Goal: Task Accomplishment & Management: Use online tool/utility

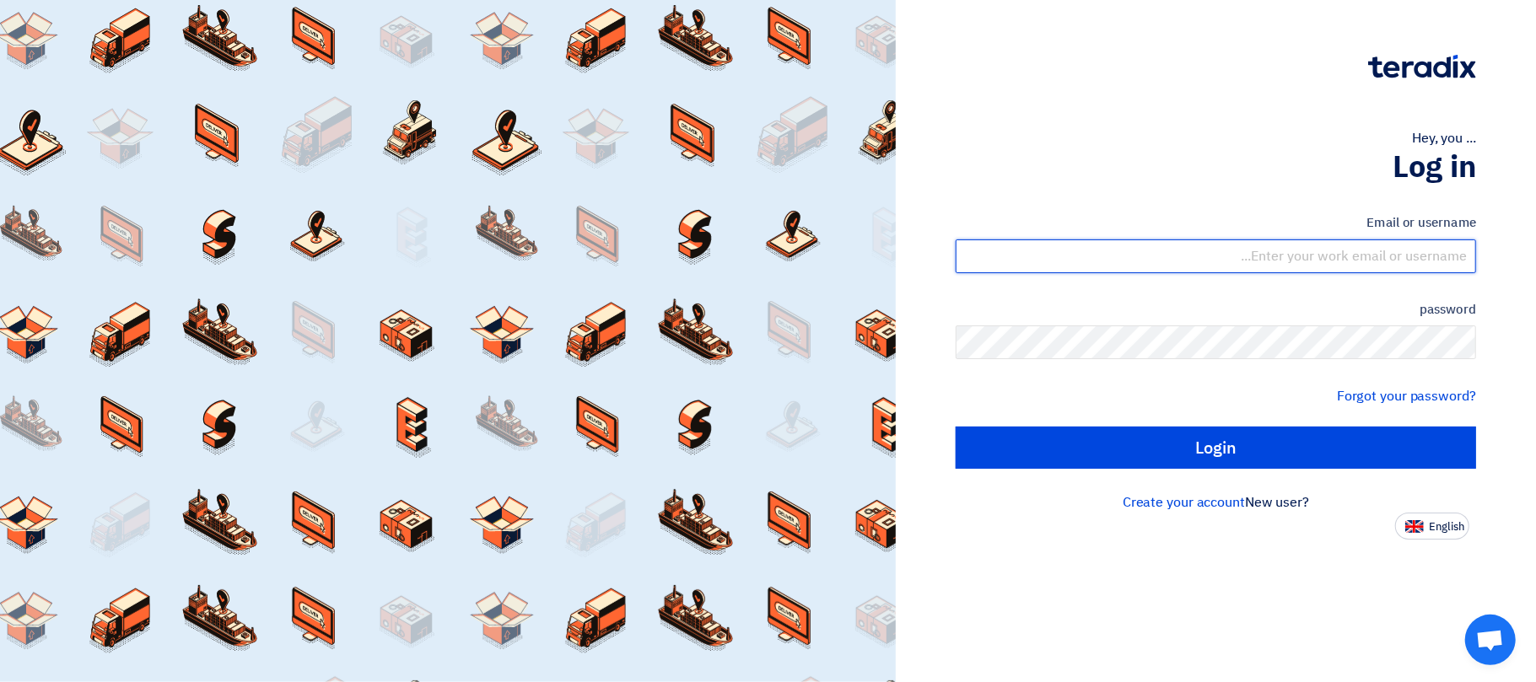
type input "[EMAIL_ADDRESS][DOMAIN_NAME]"
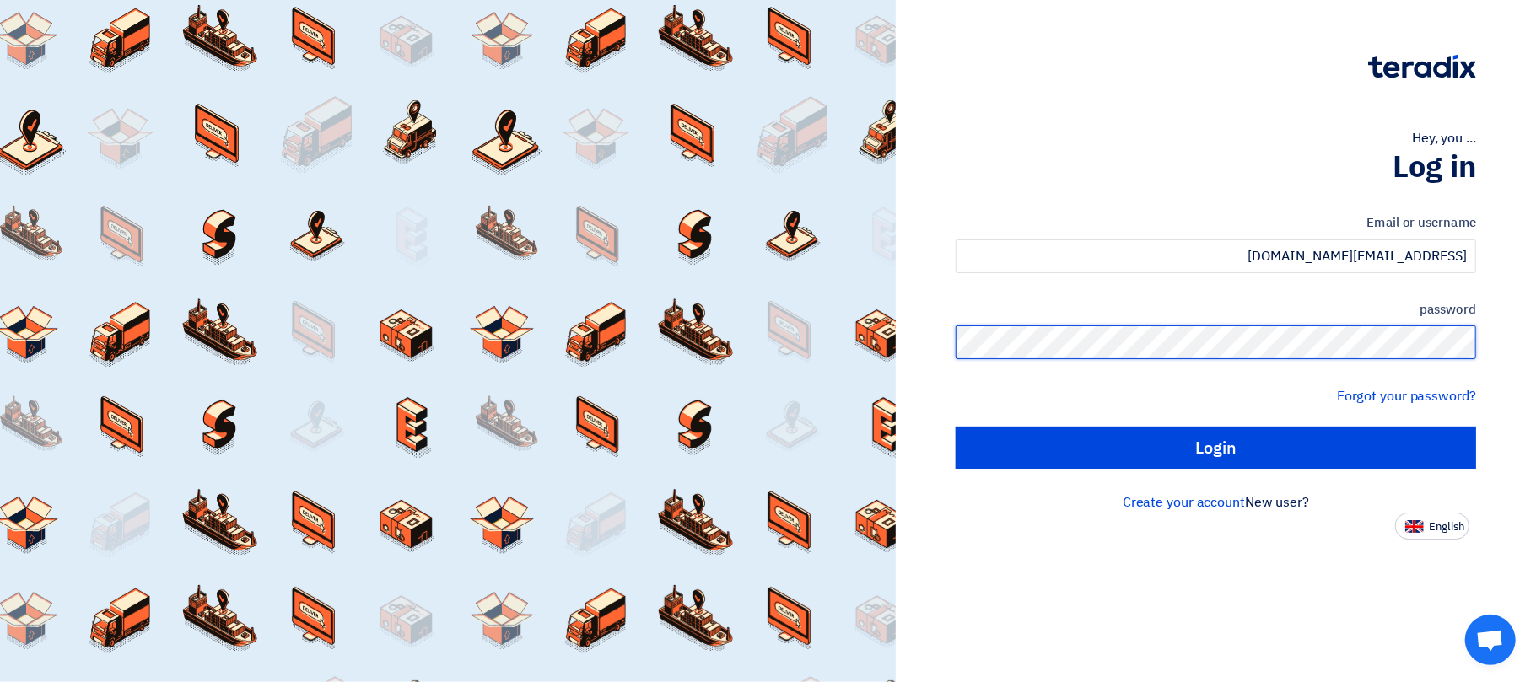
click at [1530, 365] on div "Hey, you ... Log in Email or username [EMAIL_ADDRESS][DOMAIN_NAME] password For…" at bounding box center [1216, 341] width 640 height 682
click at [956, 427] on input "Login" at bounding box center [1216, 448] width 521 height 42
type input "Sign in"
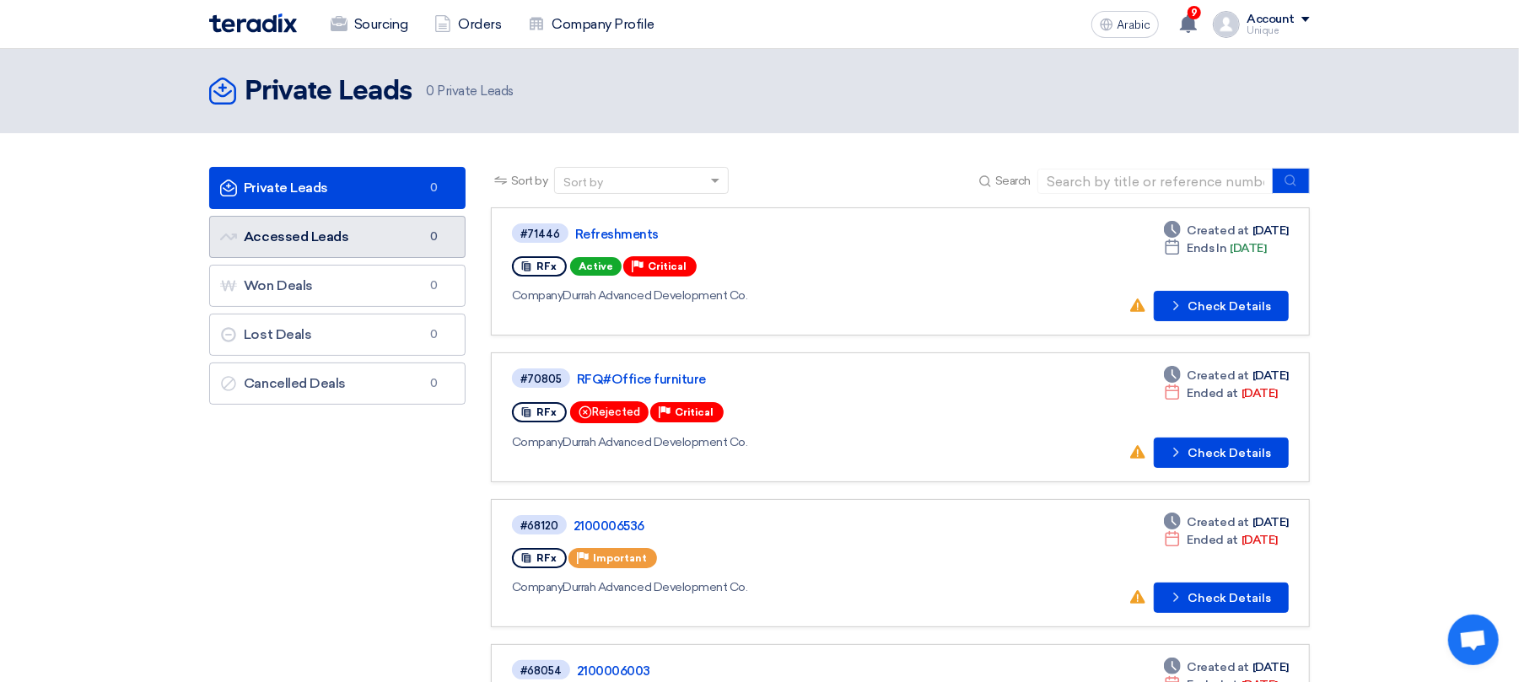
click at [352, 244] on link "Accessed Leads Accessed Leads 0" at bounding box center [337, 237] width 256 height 42
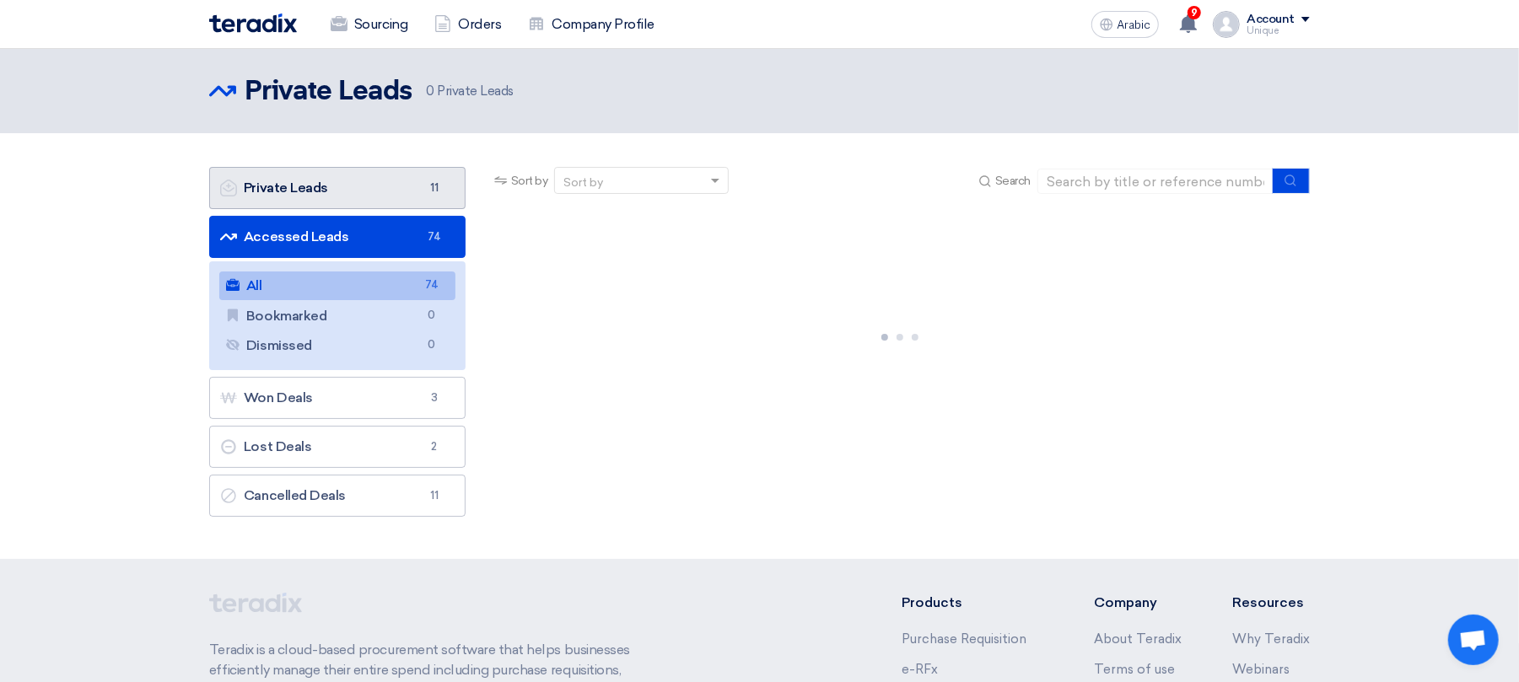
click at [348, 191] on link "Private Leads Private Leads 11" at bounding box center [337, 188] width 256 height 42
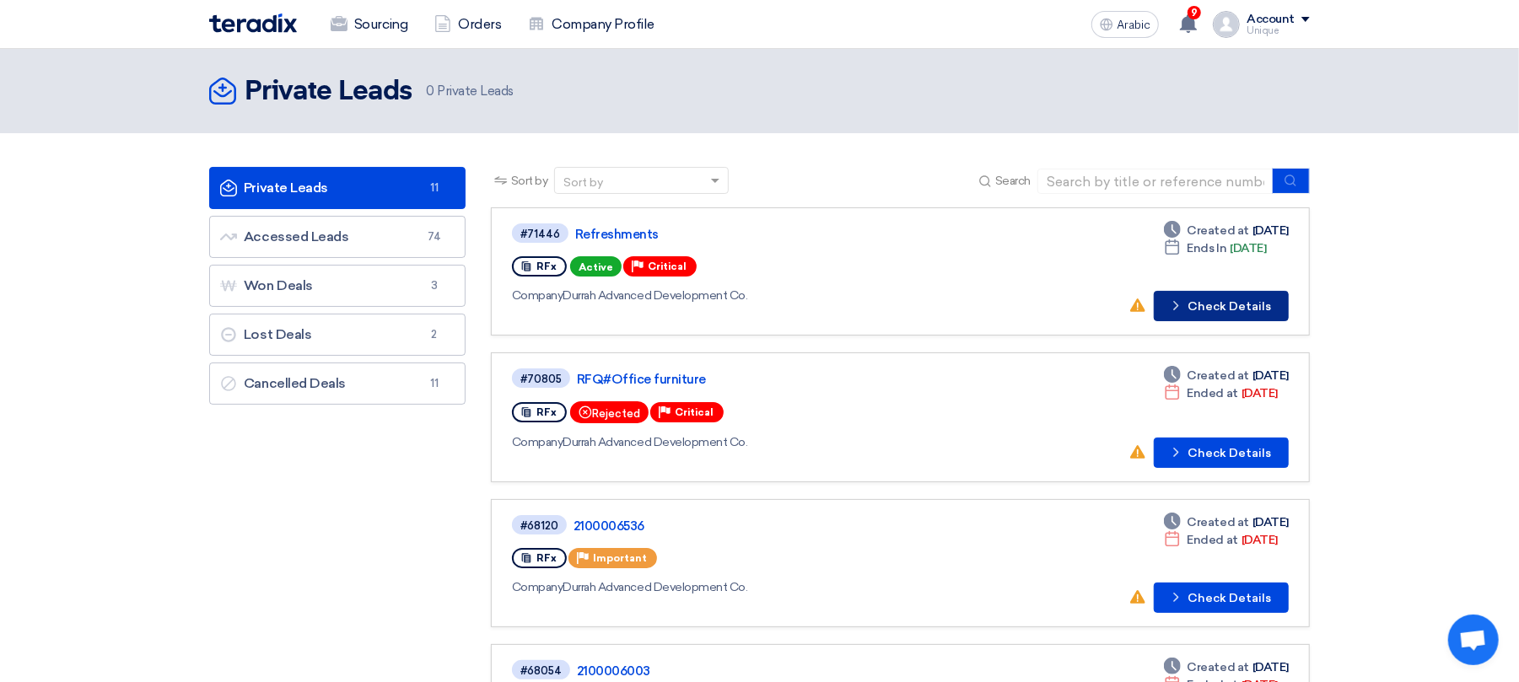
click at [1250, 309] on font "Check Details" at bounding box center [1230, 306] width 84 height 14
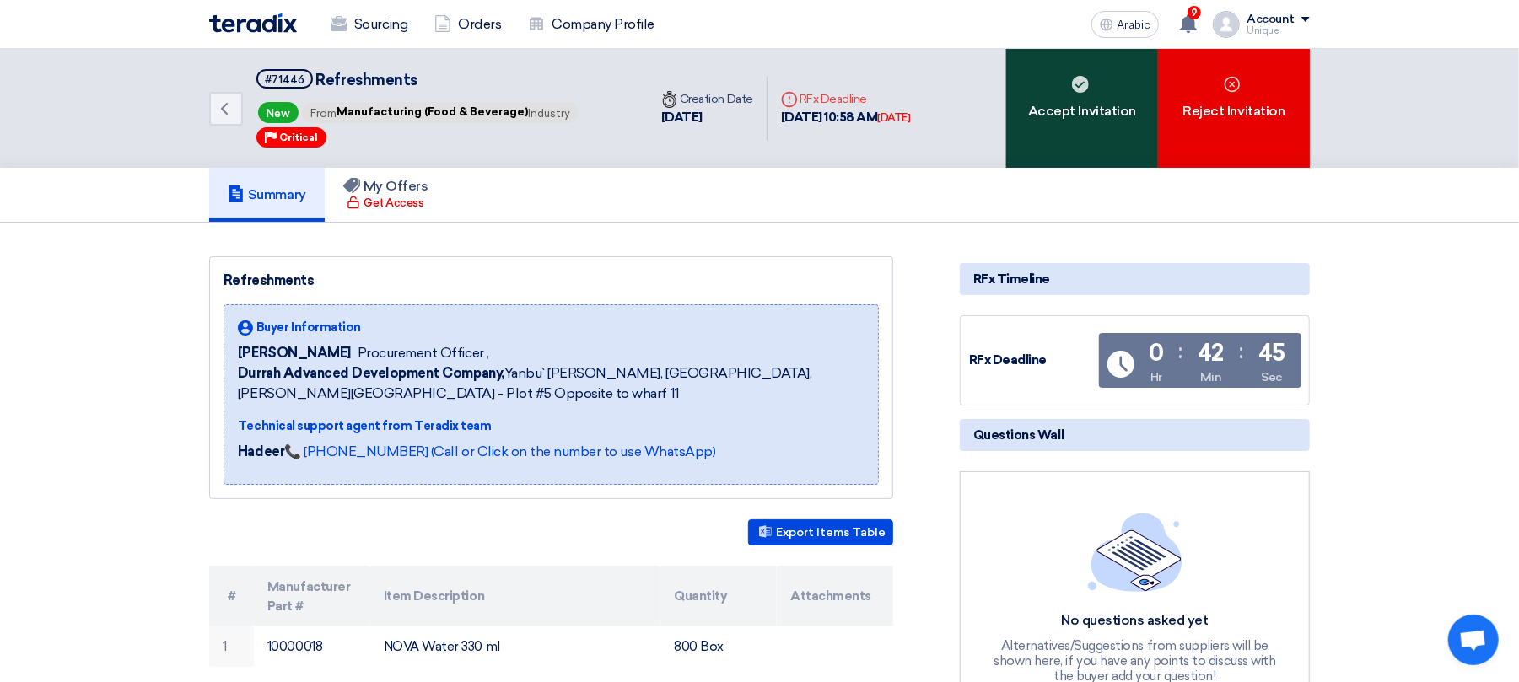
click at [1093, 137] on div "Accept Invitation" at bounding box center [1082, 108] width 152 height 119
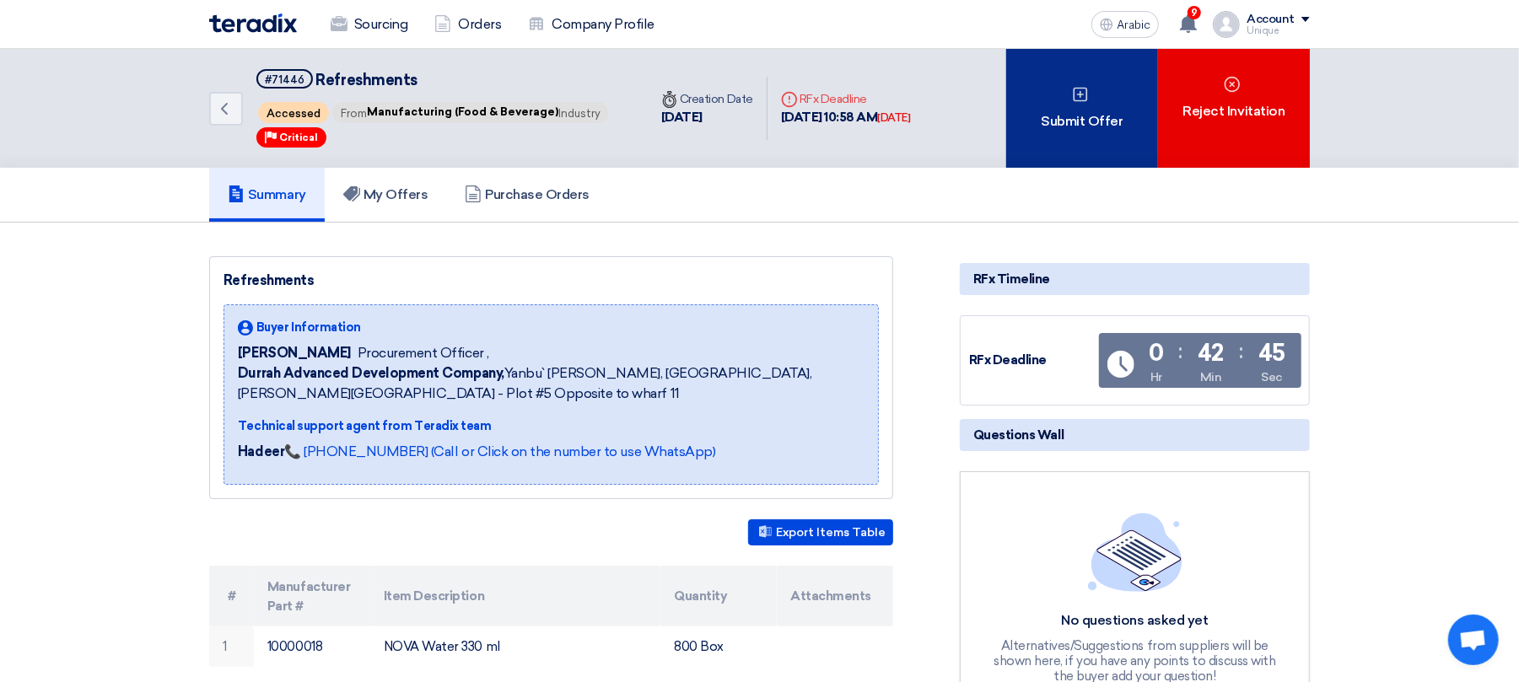
click at [1047, 94] on div "Submit Offer" at bounding box center [1082, 108] width 152 height 119
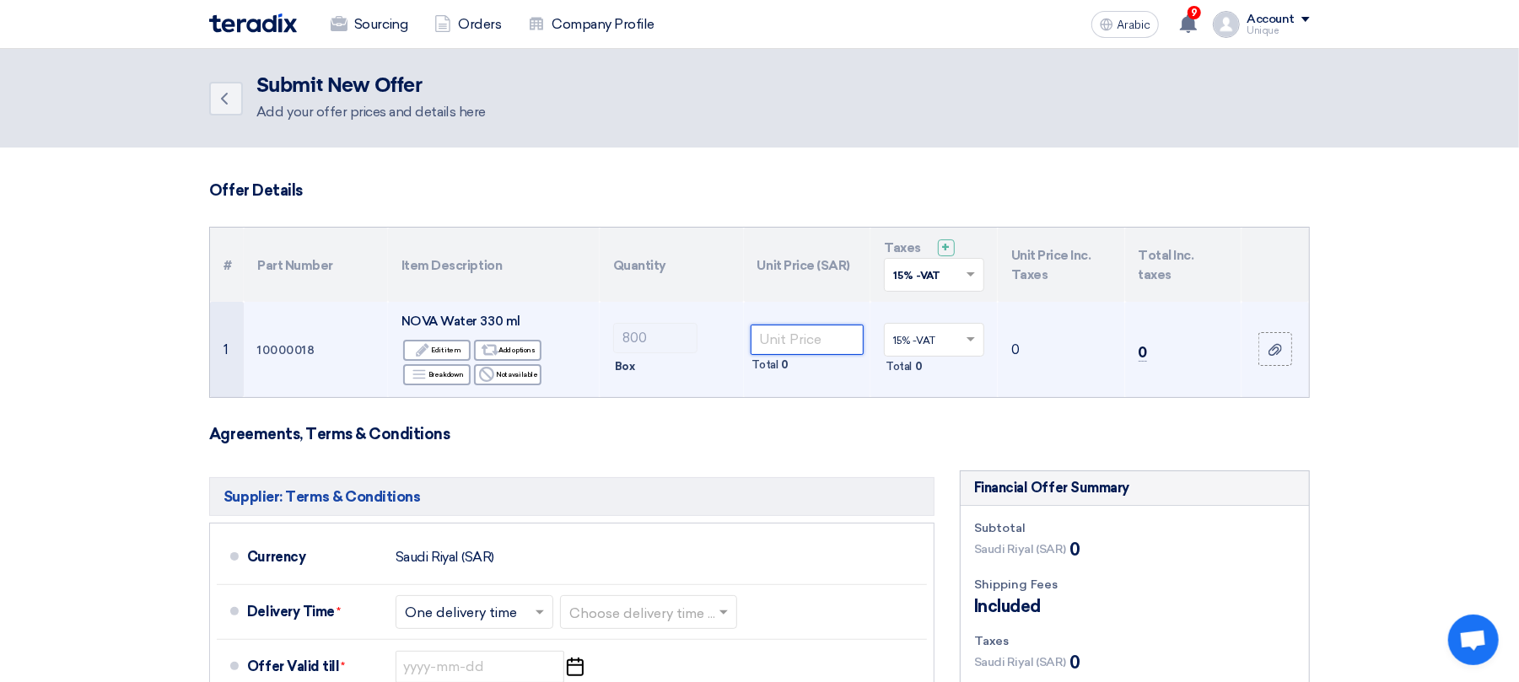
click at [790, 335] on input "number" at bounding box center [808, 340] width 114 height 30
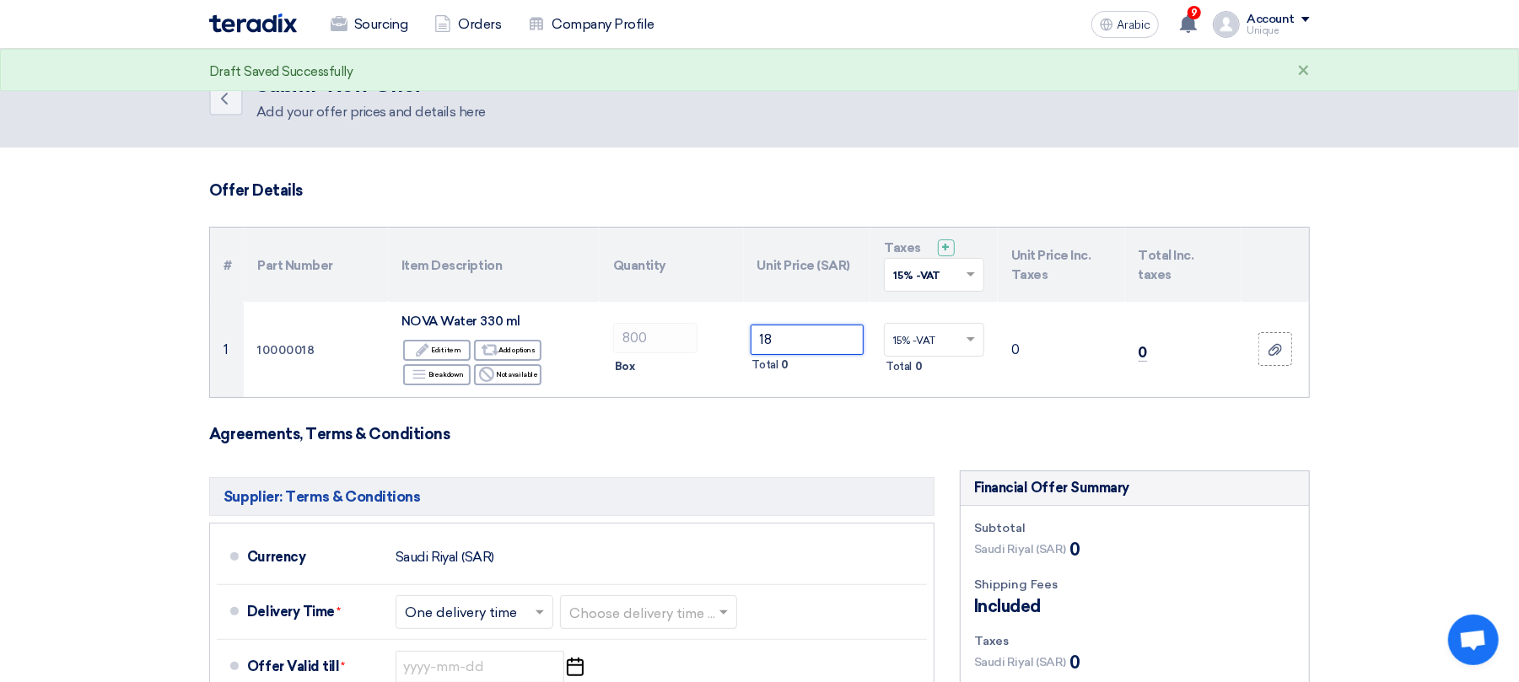
type input "18"
click at [1459, 348] on section "Offer Details # Part Number Item Description Quantity Unit Price (SAR) Taxes + …" at bounding box center [759, 637] width 1519 height 979
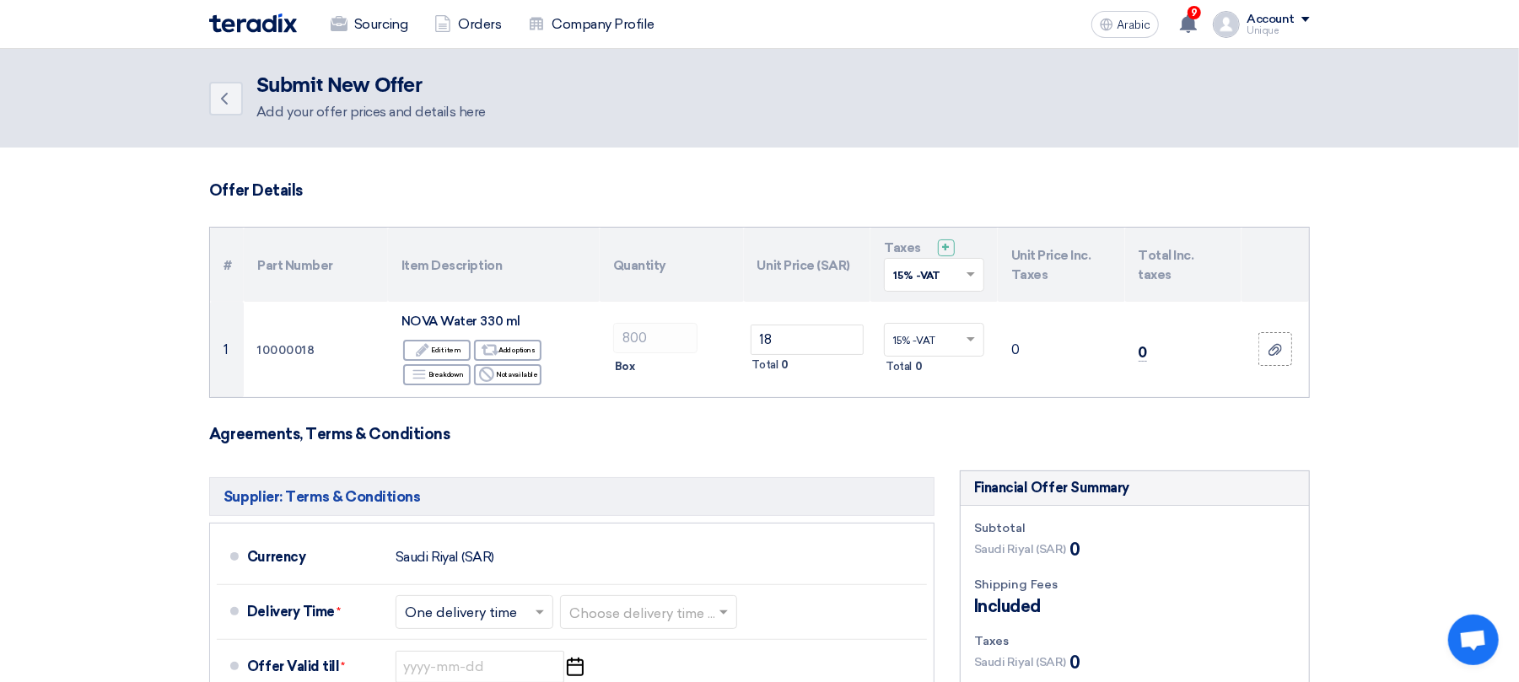
click at [1461, 429] on section "Offer Details # Part Number Item Description Quantity Unit Price (SAR) Taxes + …" at bounding box center [759, 637] width 1519 height 979
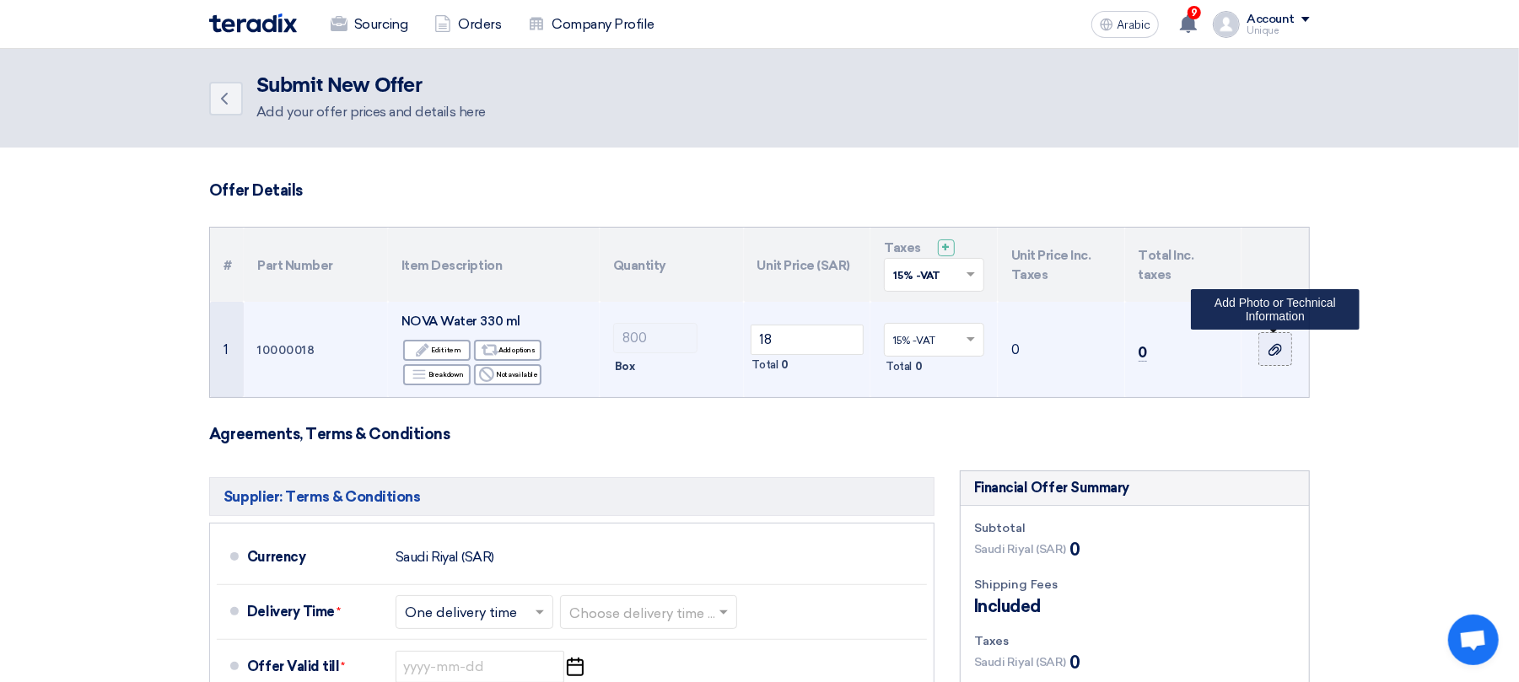
click at [1280, 359] on div at bounding box center [1275, 349] width 17 height 19
click at [0, 0] on input "file" at bounding box center [0, 0] width 0 height 0
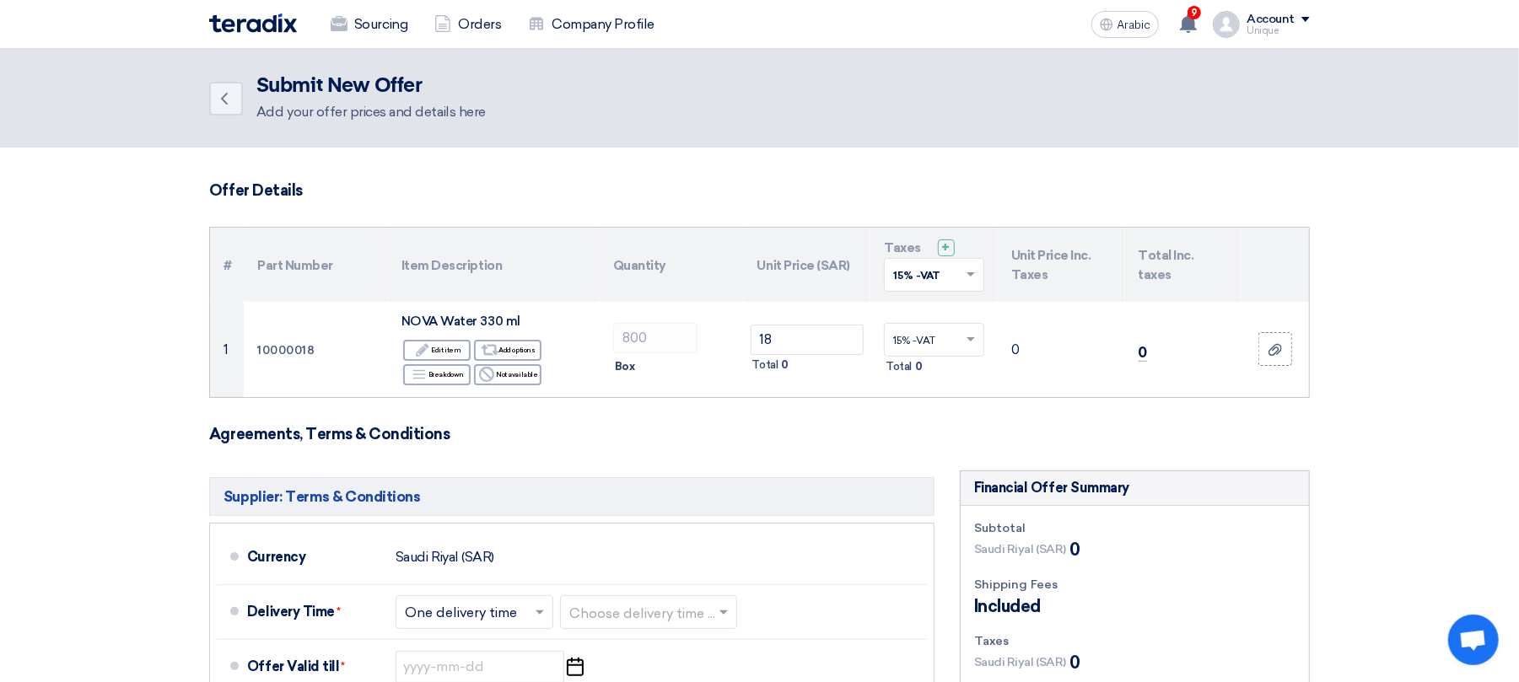
click at [1377, 344] on section "Offer Details # Part Number Item Description Quantity Unit Price (SAR) Taxes + …" at bounding box center [759, 637] width 1519 height 979
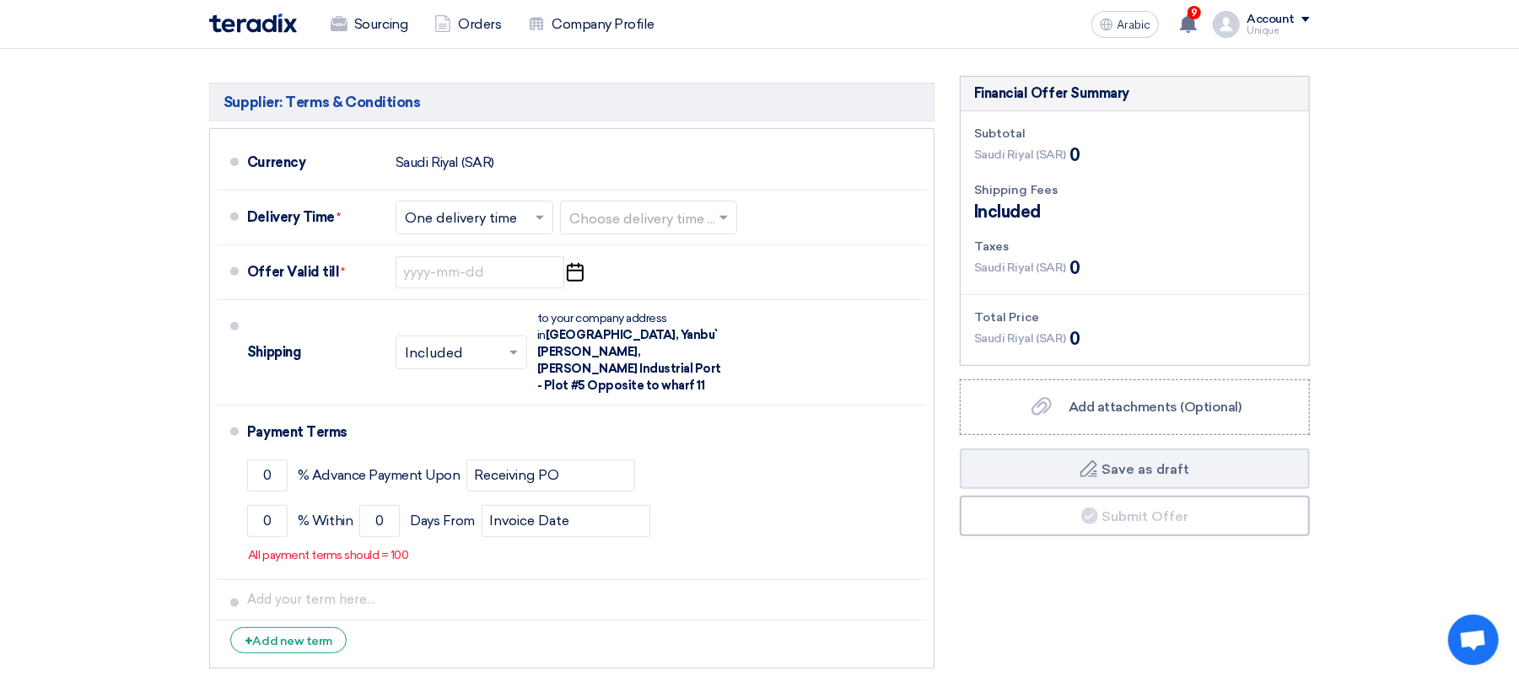
scroll to position [450, 0]
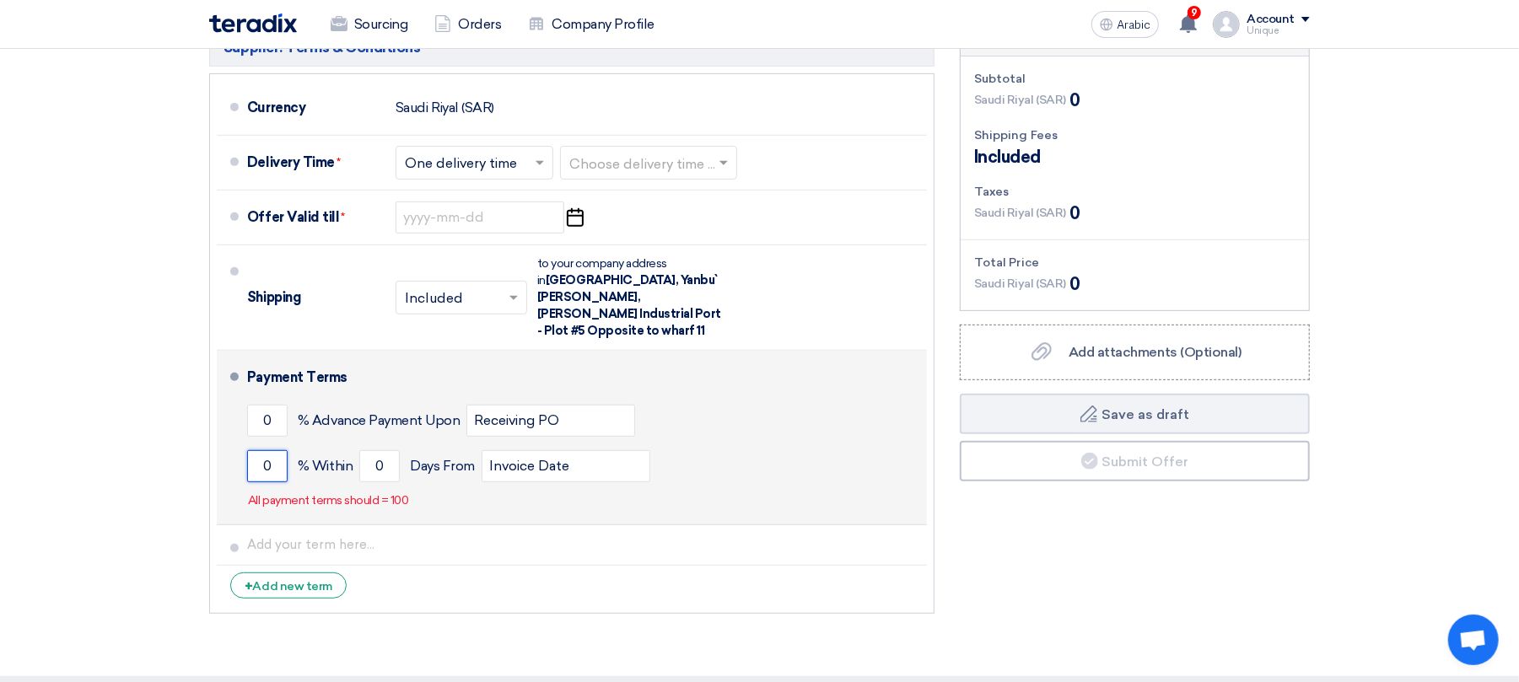
click at [260, 450] on input "0" at bounding box center [267, 466] width 40 height 32
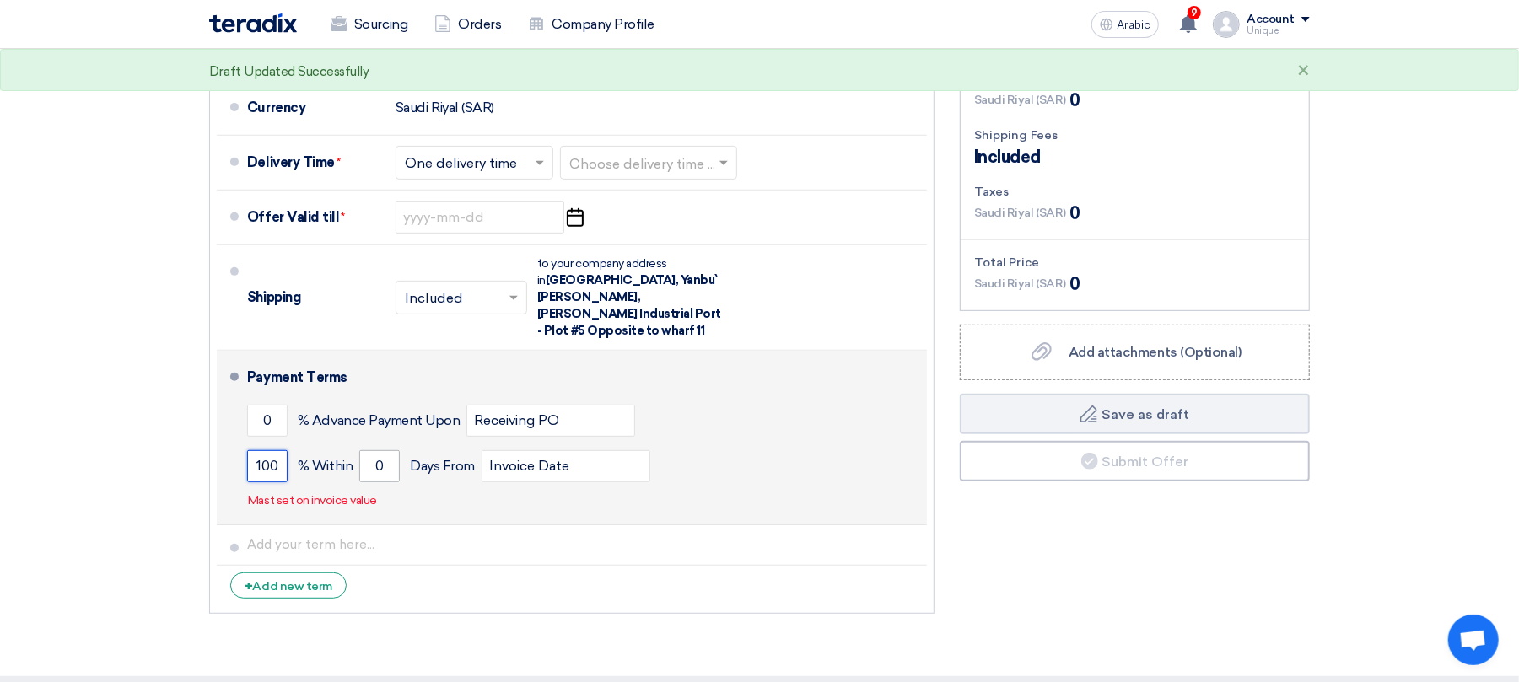
type input "100"
click at [369, 456] on input "0" at bounding box center [379, 466] width 40 height 32
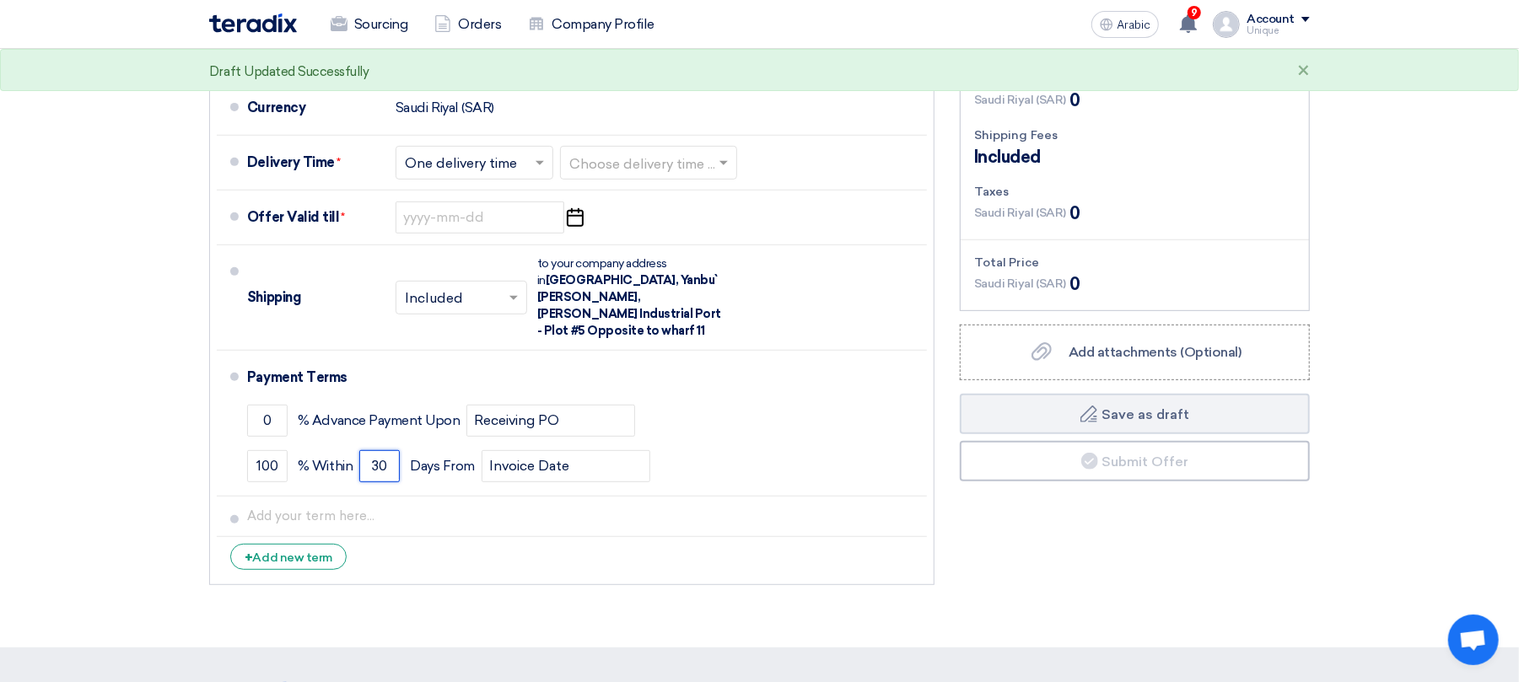
type input "30"
click at [113, 447] on section "Offer Details # Part Number Item Description Quantity Unit Price (SAR) Taxes + …" at bounding box center [759, 173] width 1519 height 950
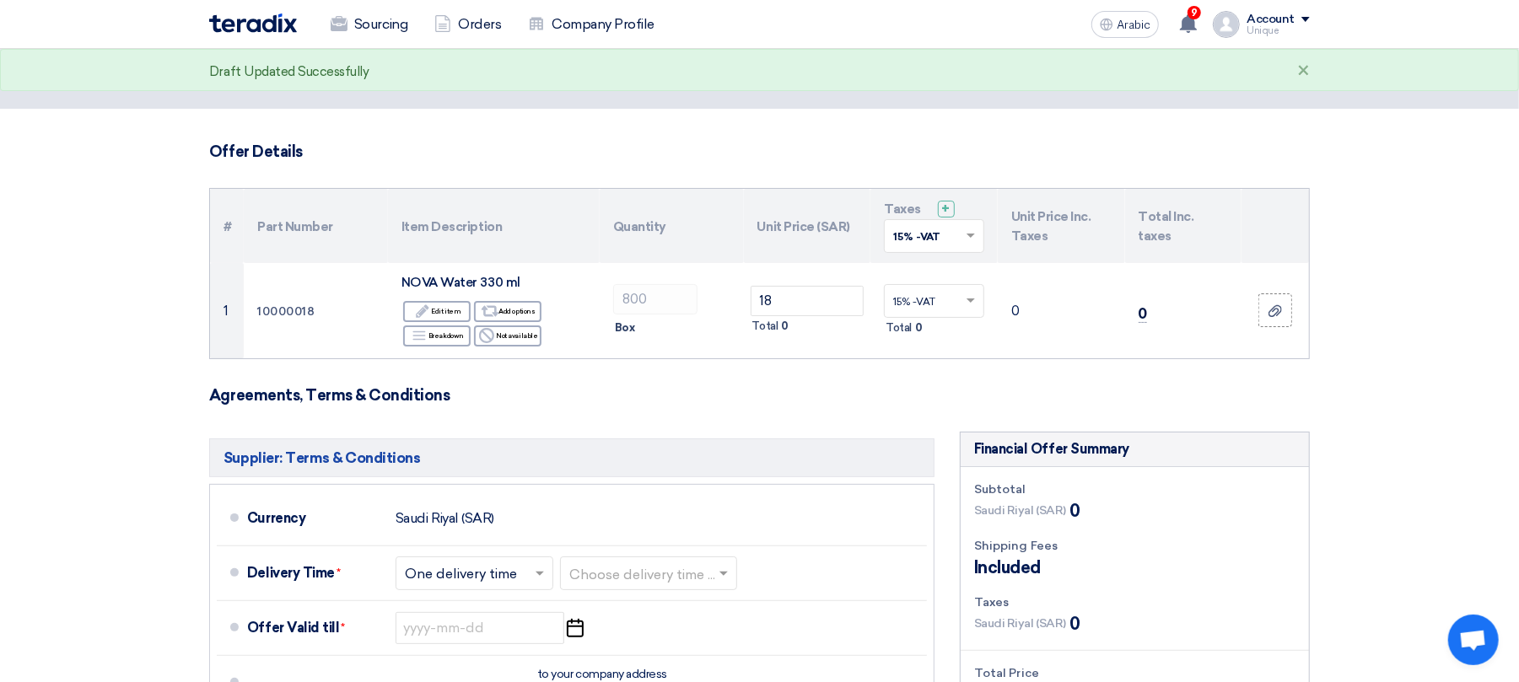
scroll to position [0, 0]
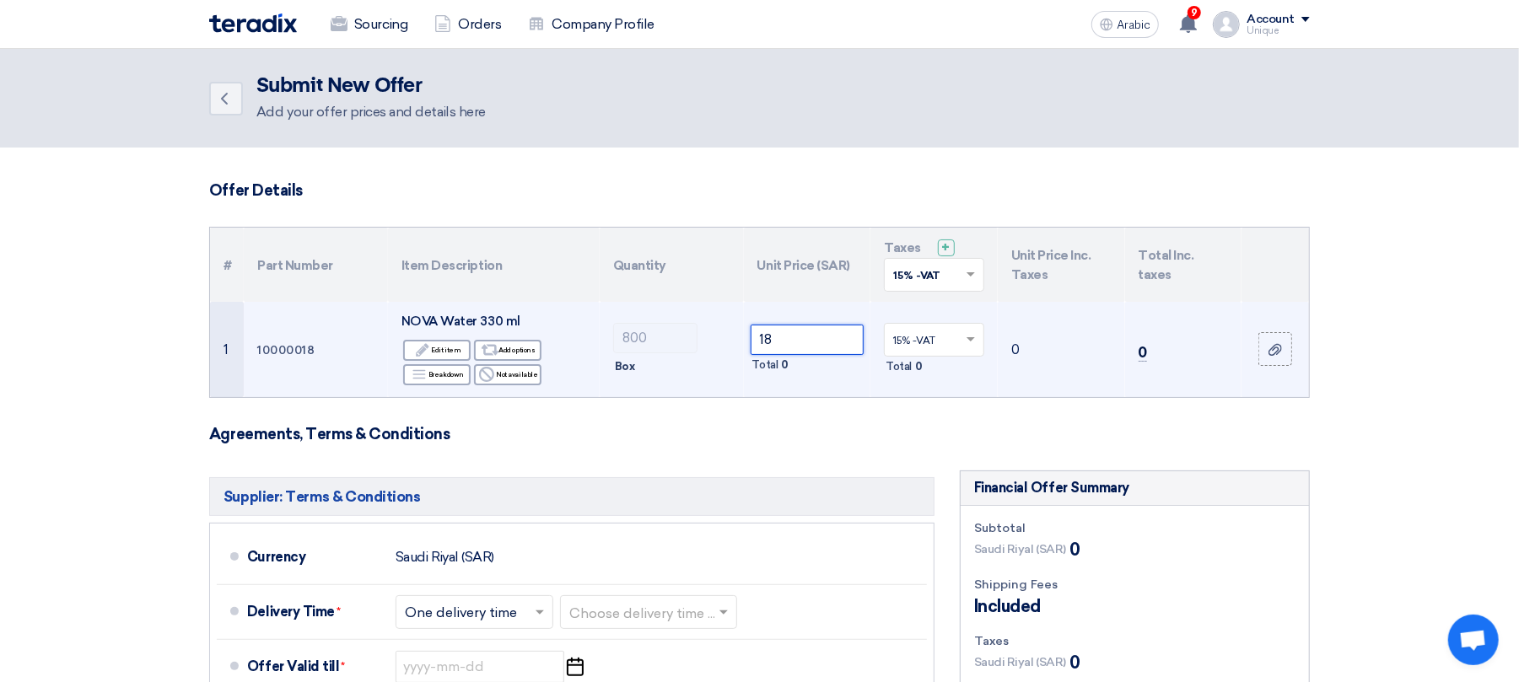
click at [693, 351] on tr "1 10000018 NOVA Water 330 ml Edit Edit item Alternative Add options Breakdown R…" at bounding box center [759, 349] width 1099 height 95
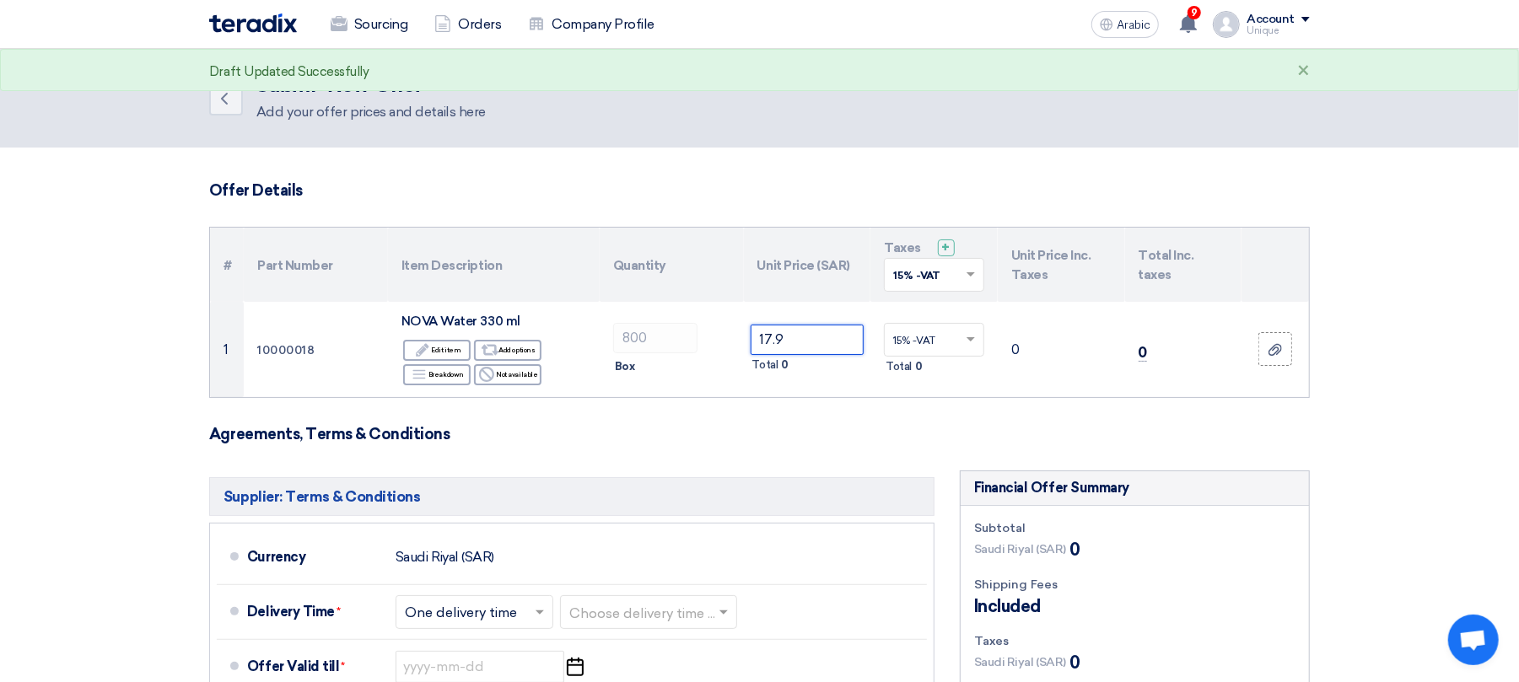
type input "17.9"
click at [1438, 447] on section "Offer Details # Part Number Item Description Quantity Unit Price (SAR) Taxes + …" at bounding box center [759, 623] width 1519 height 950
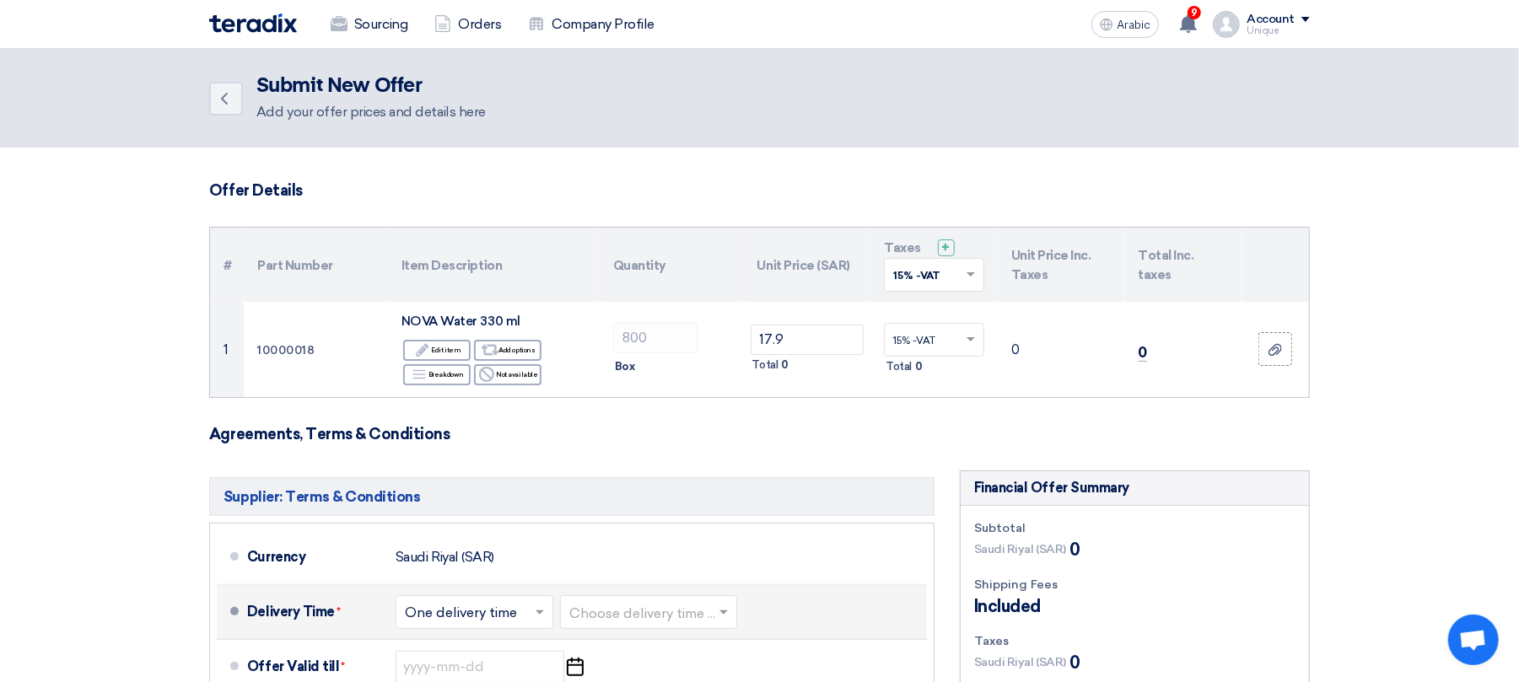
scroll to position [337, 0]
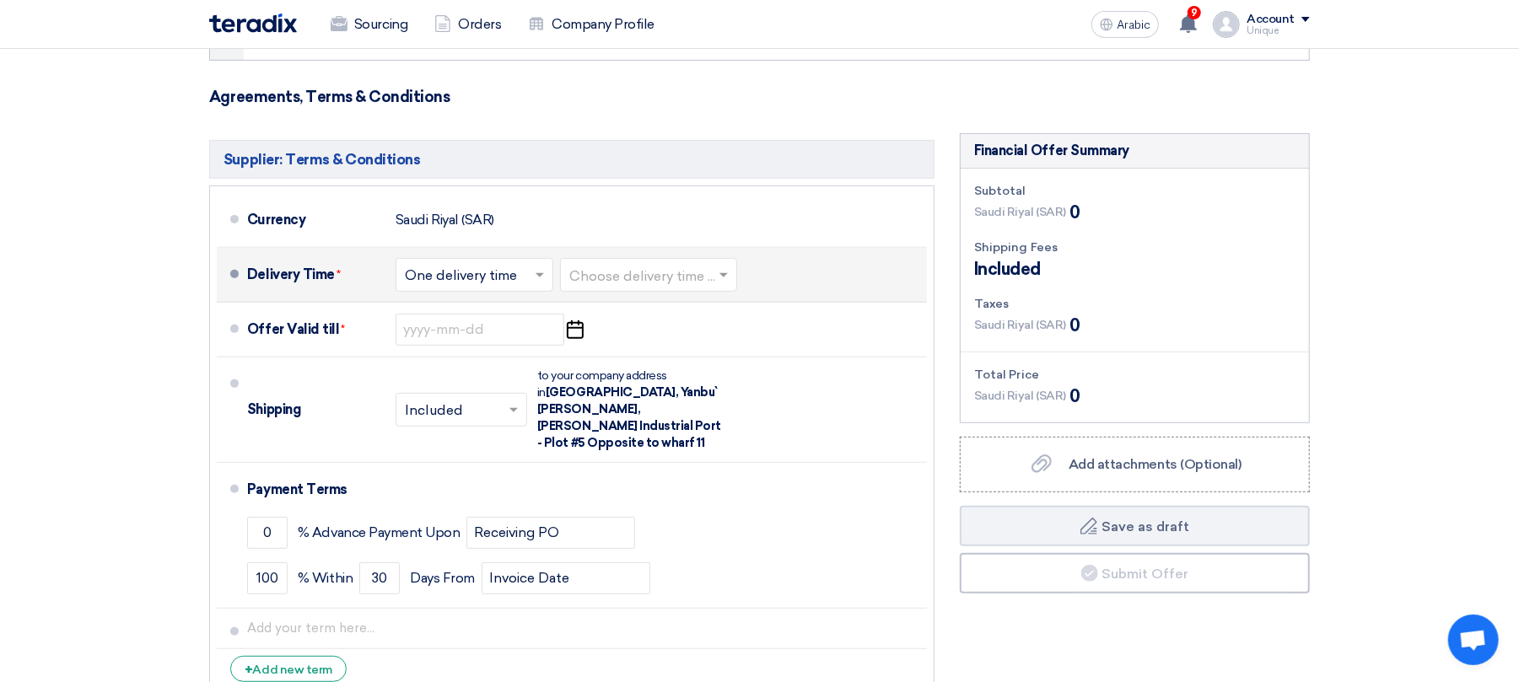
click at [612, 278] on input "text" at bounding box center [649, 276] width 160 height 24
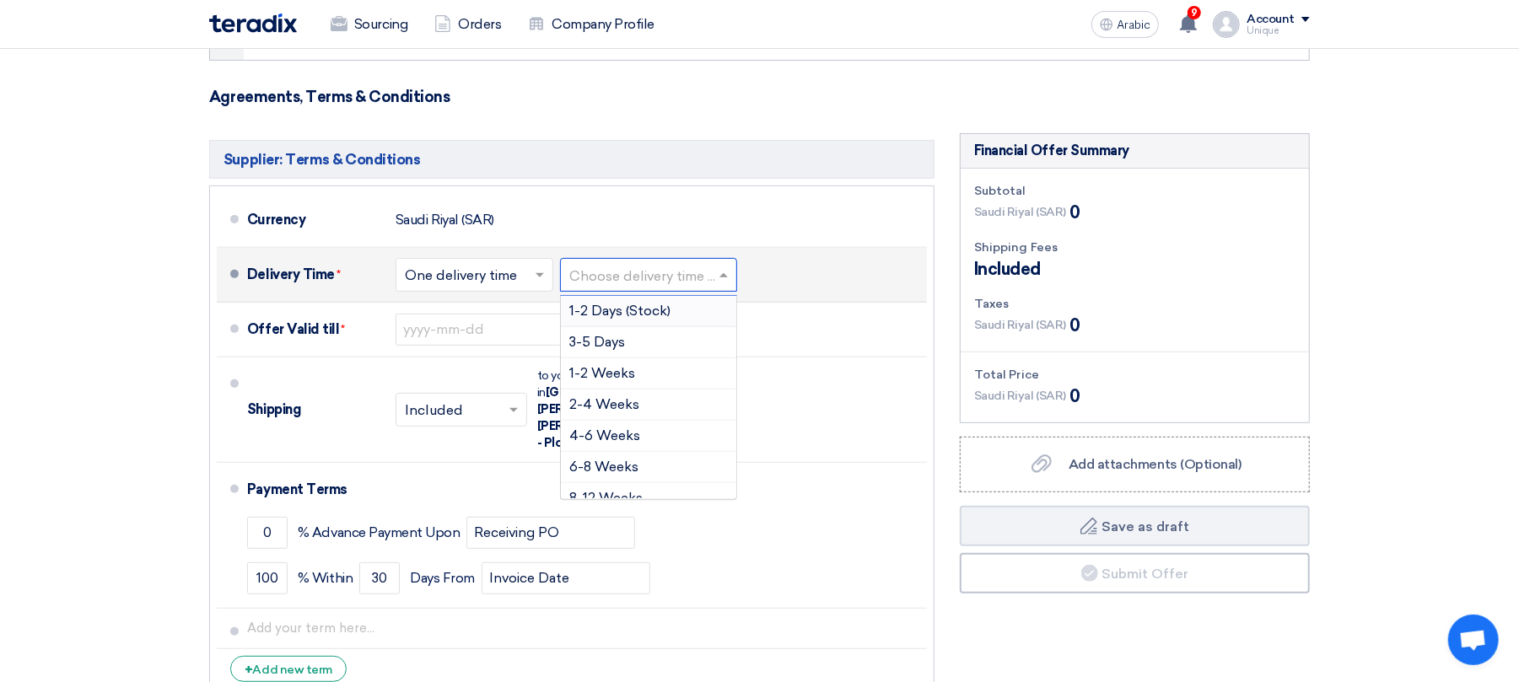
click at [626, 311] on font "1-2 Days (Stock)" at bounding box center [619, 311] width 101 height 16
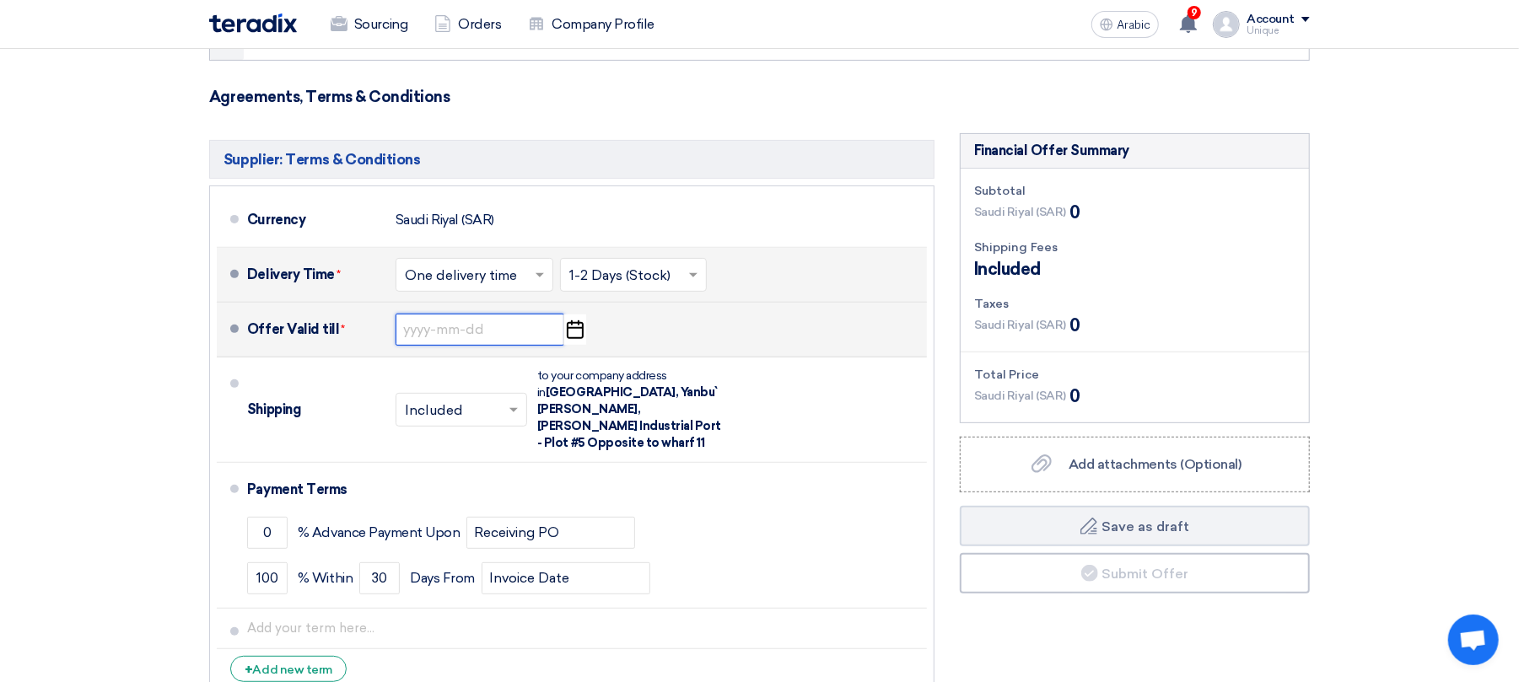
click at [437, 332] on input at bounding box center [480, 330] width 169 height 32
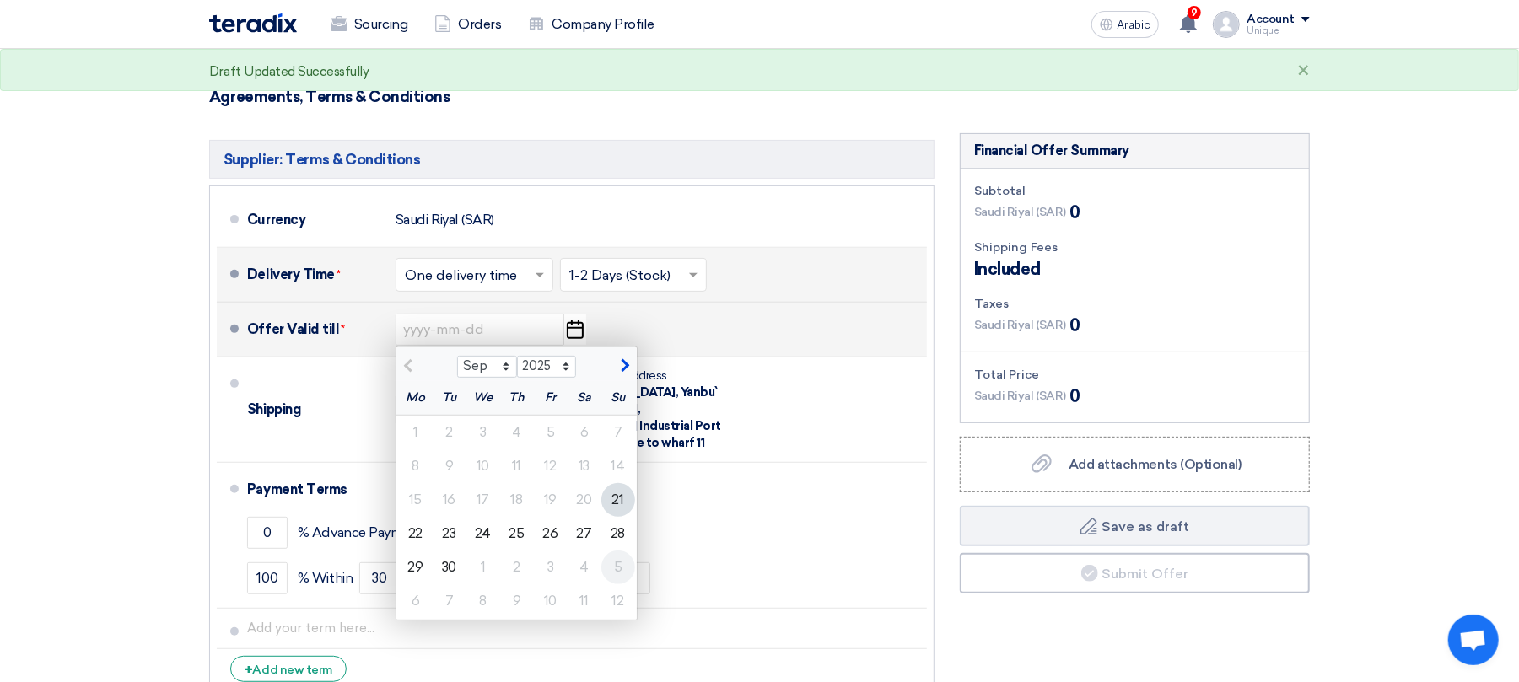
click at [619, 570] on font "5" at bounding box center [618, 567] width 8 height 16
type input "[DATE]"
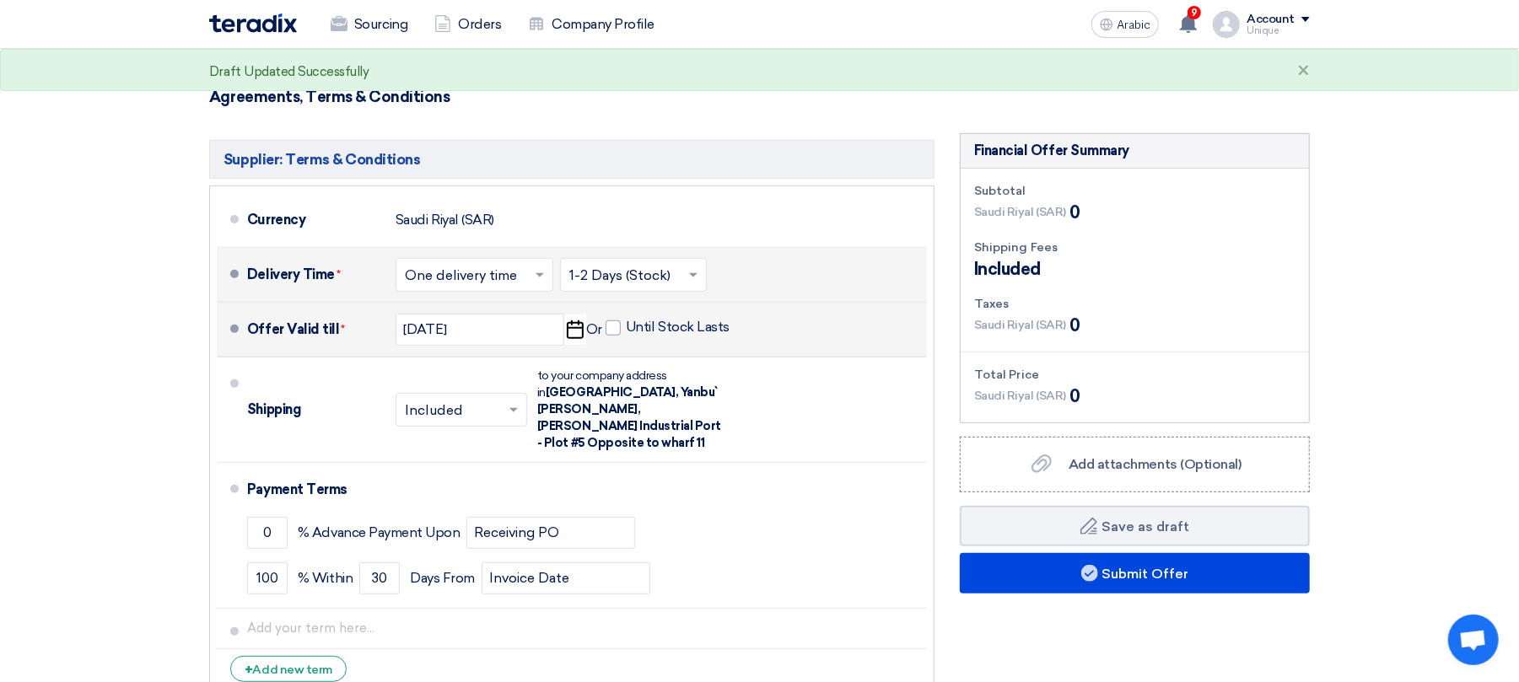
click at [136, 420] on section "Offer Details # Part Number Item Description Quantity Unit Price (SAR) Taxes + …" at bounding box center [759, 285] width 1519 height 950
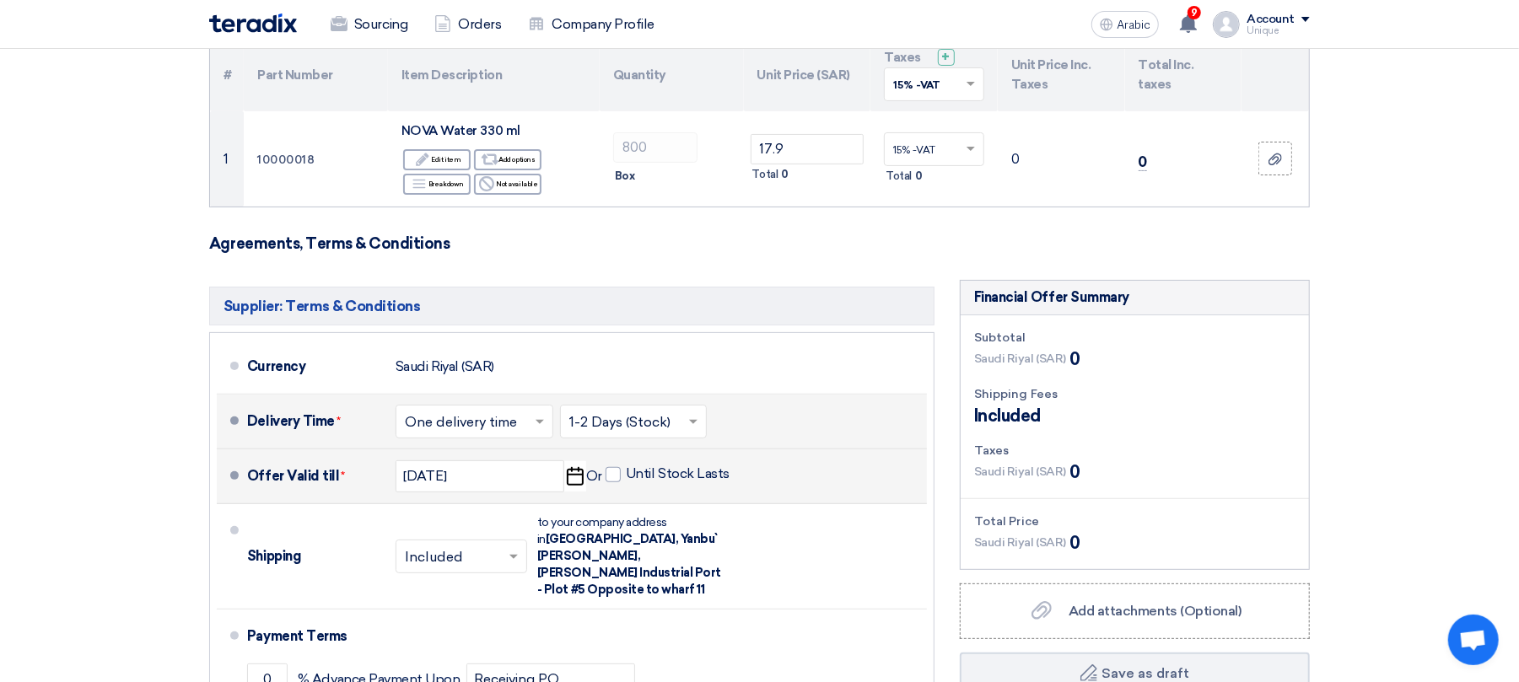
scroll to position [0, 0]
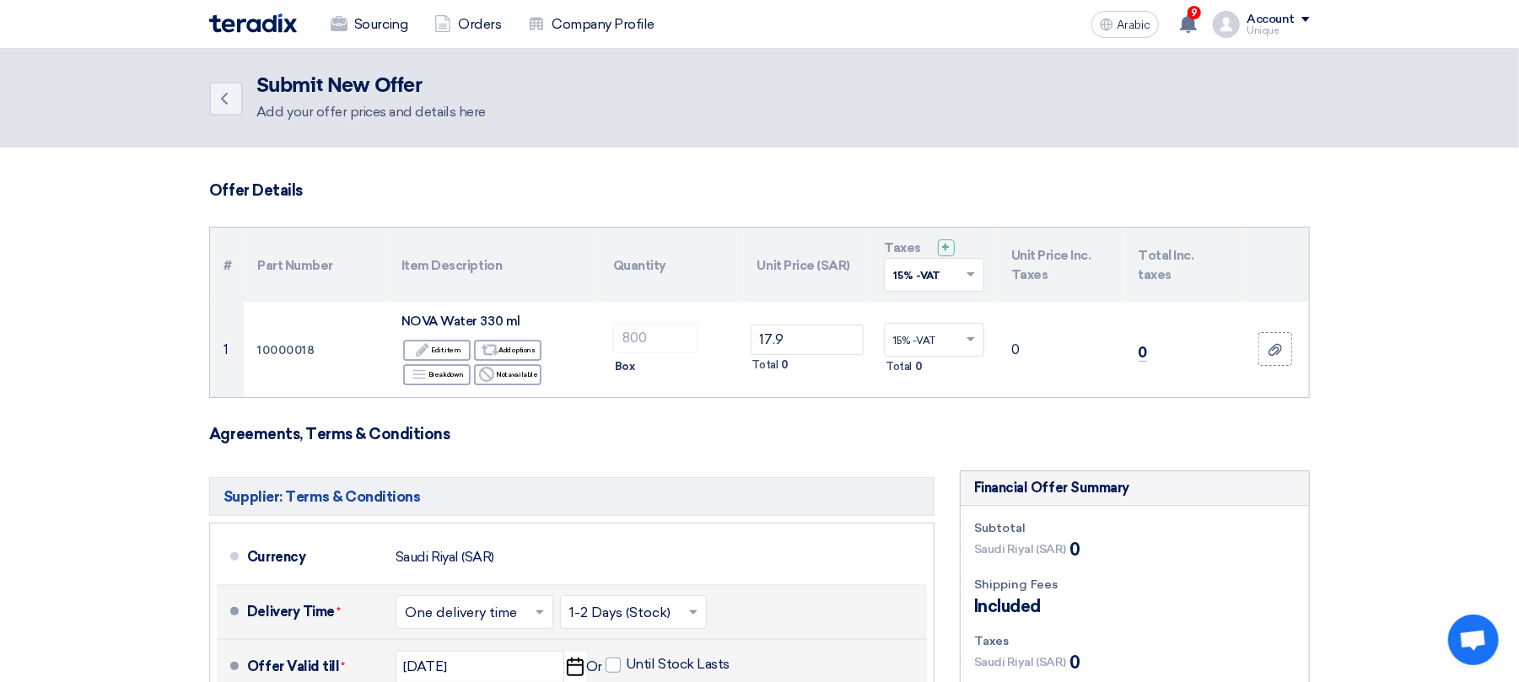
click at [1459, 479] on section "Offer Details # Part Number Item Description Quantity Unit Price (SAR) Taxes + …" at bounding box center [759, 623] width 1519 height 950
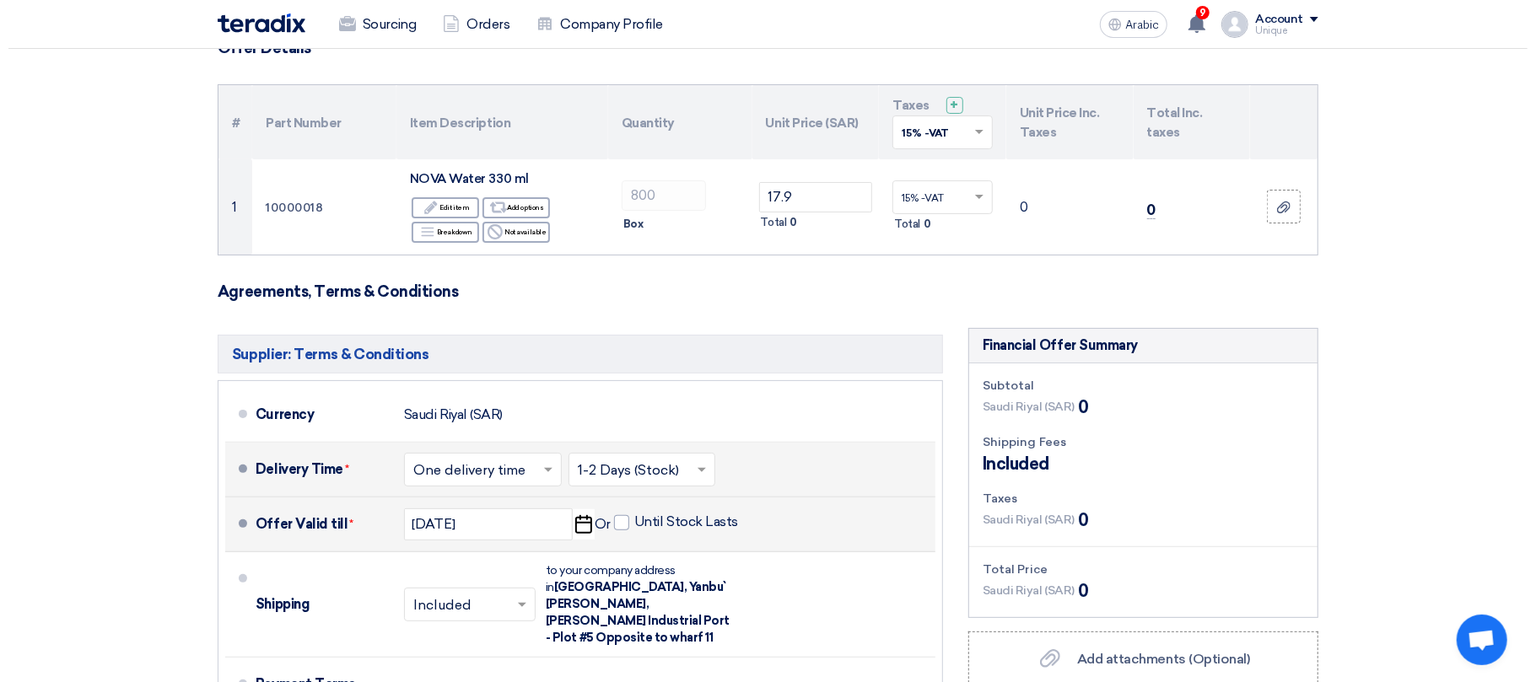
scroll to position [450, 0]
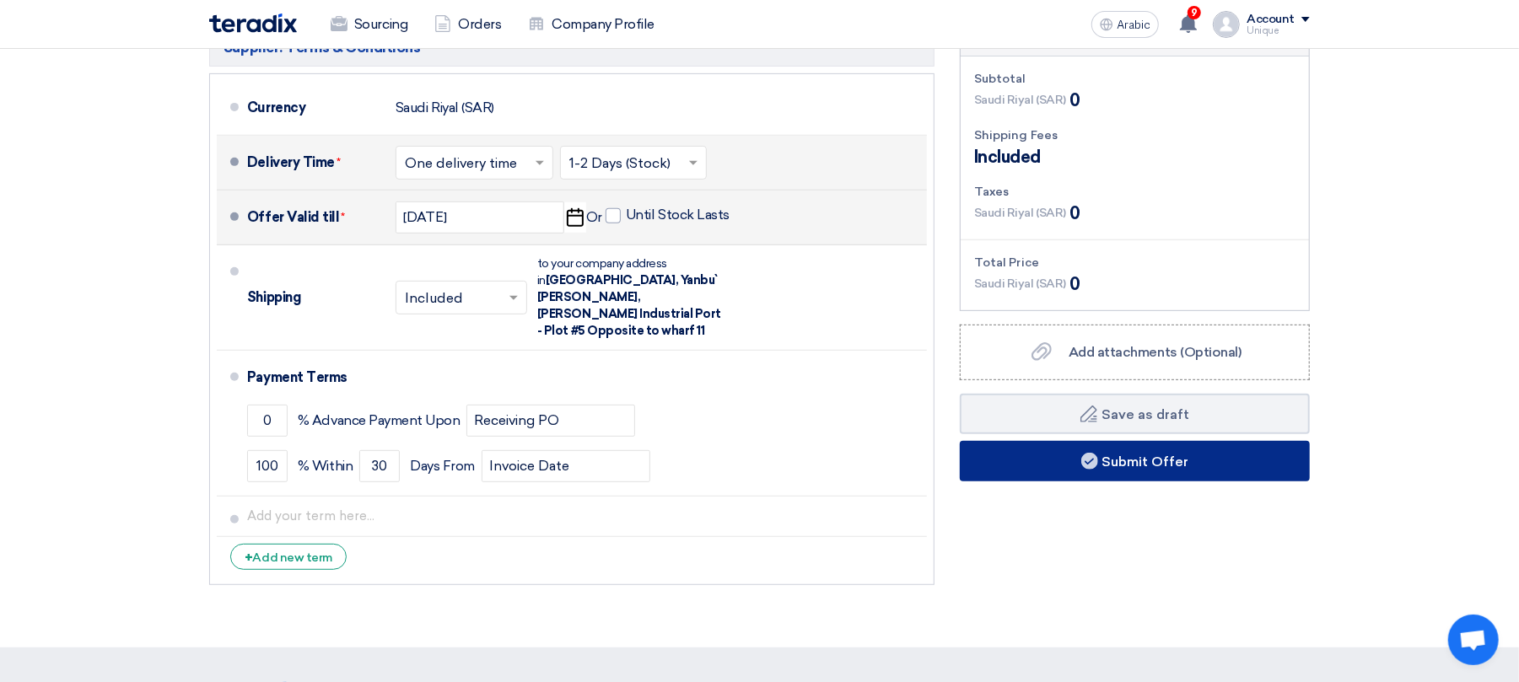
click at [1148, 466] on font "Submit Offer" at bounding box center [1146, 461] width 87 height 16
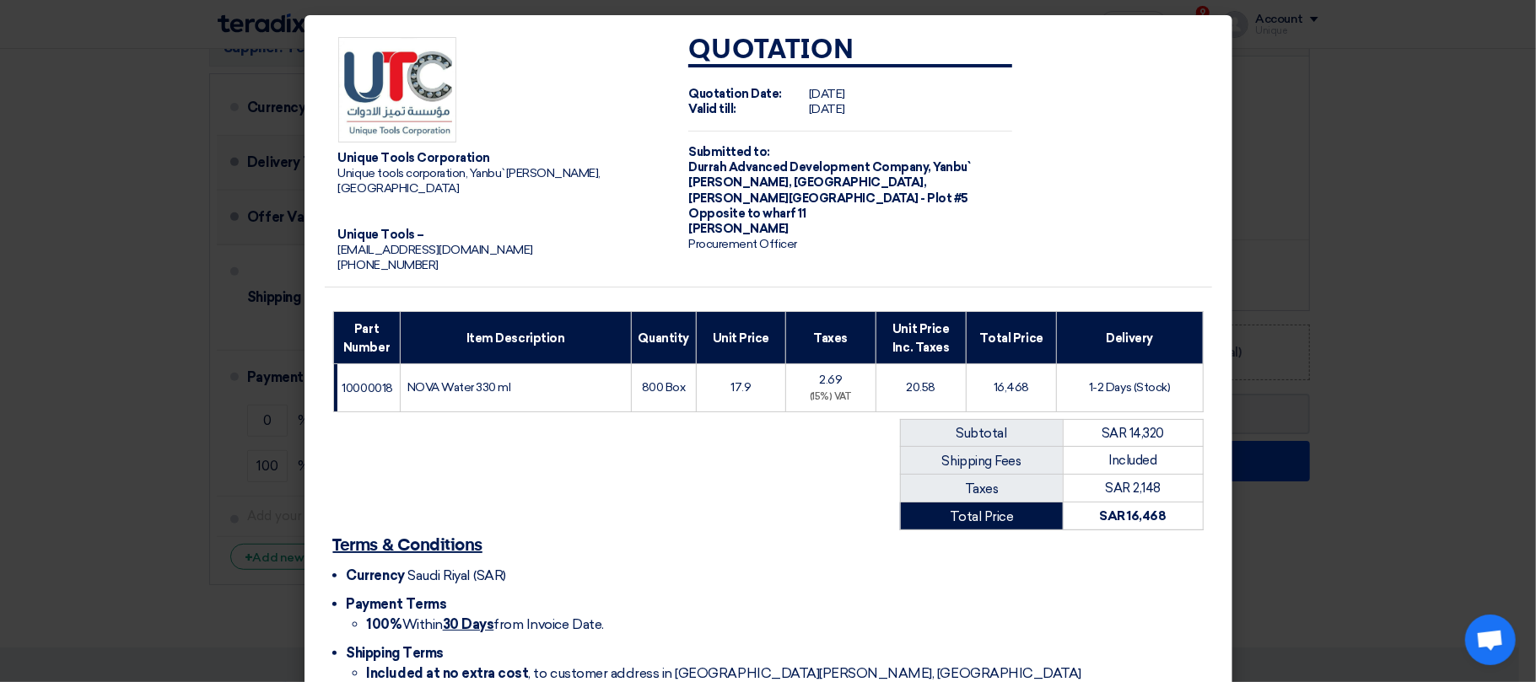
scroll to position [94, 0]
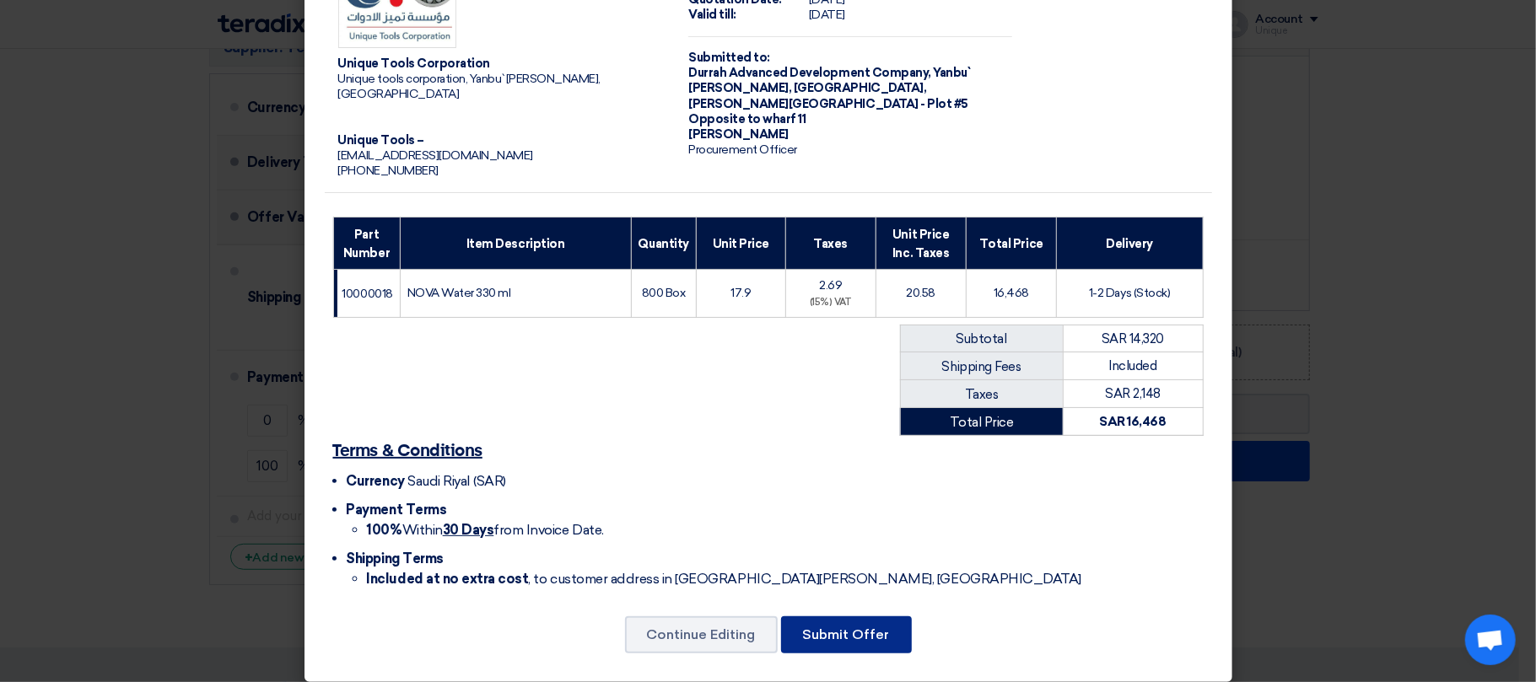
click at [864, 631] on button "Submit Offer" at bounding box center [846, 635] width 131 height 37
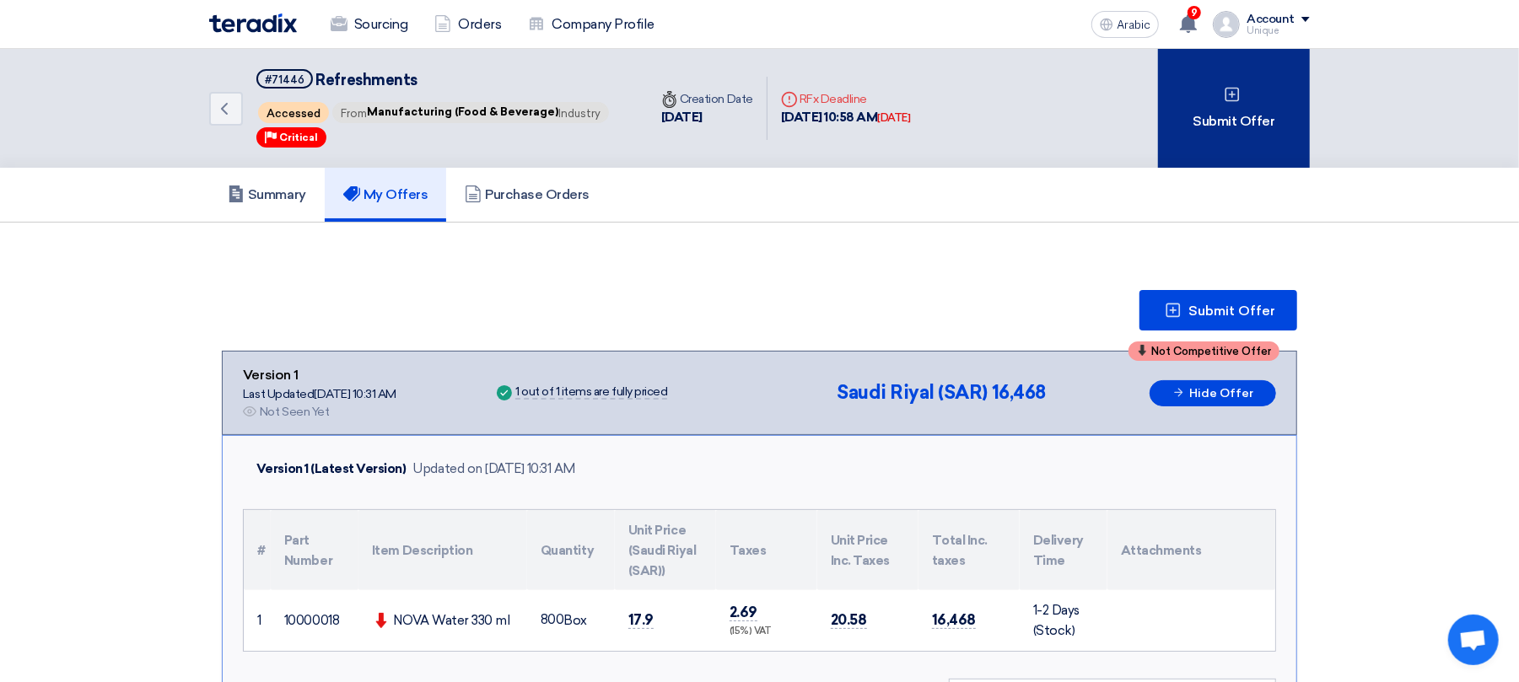
click at [1243, 105] on div "Submit Offer" at bounding box center [1234, 108] width 152 height 119
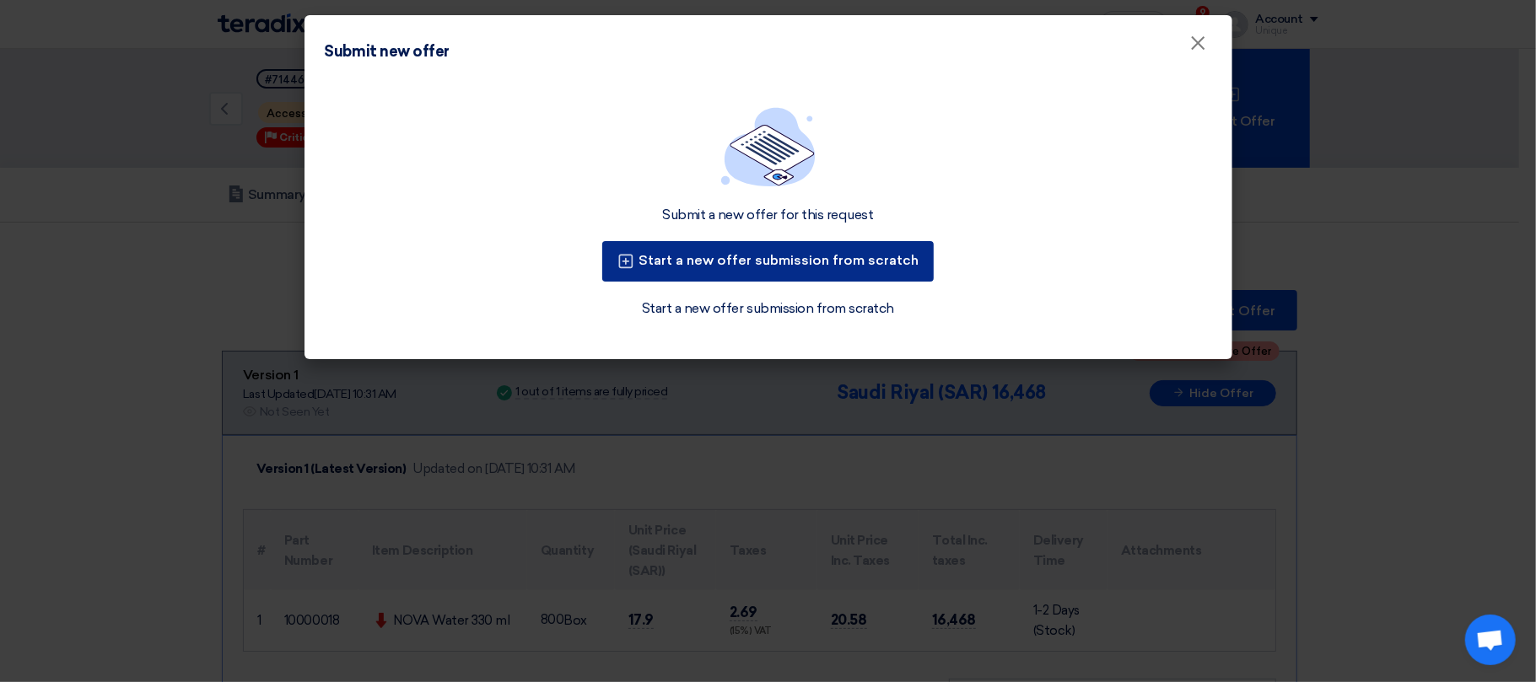
click at [855, 261] on font "Start a new offer submission from scratch" at bounding box center [779, 260] width 280 height 16
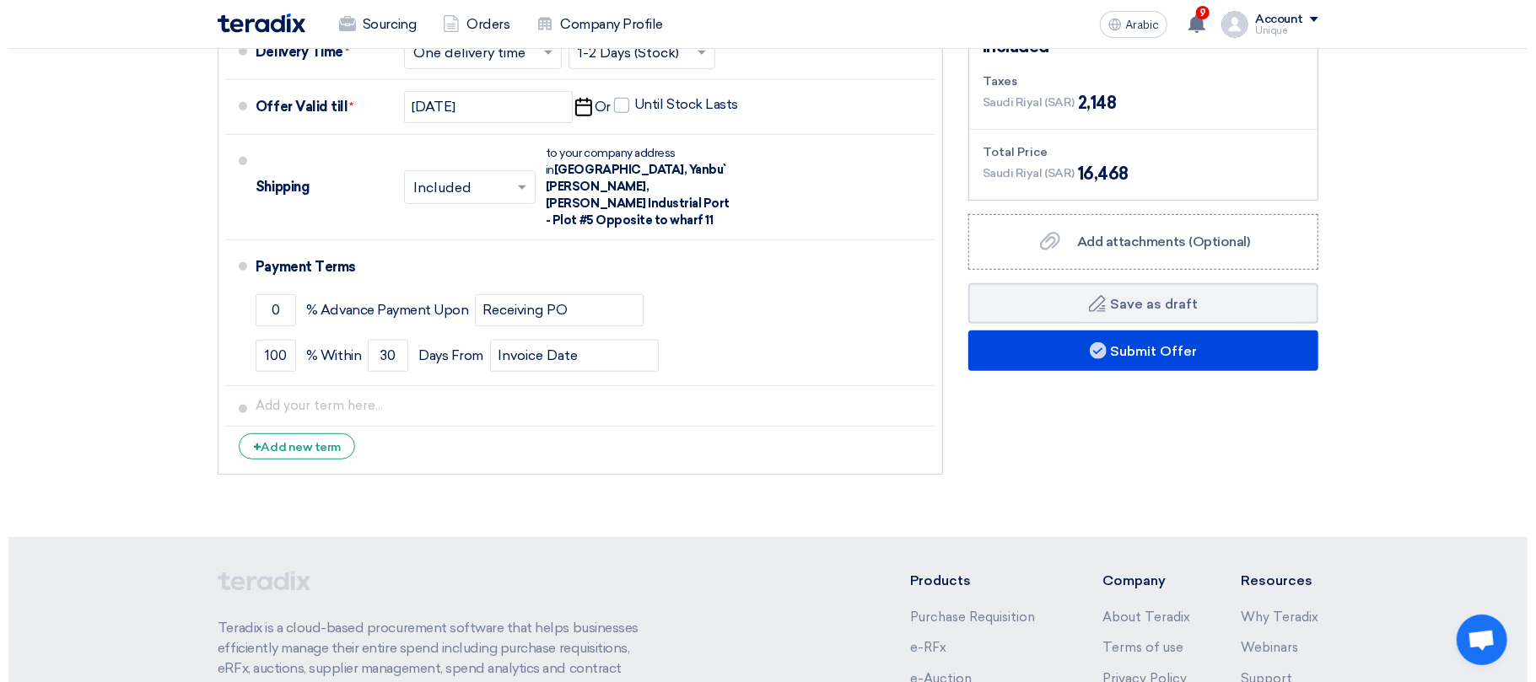
scroll to position [562, 0]
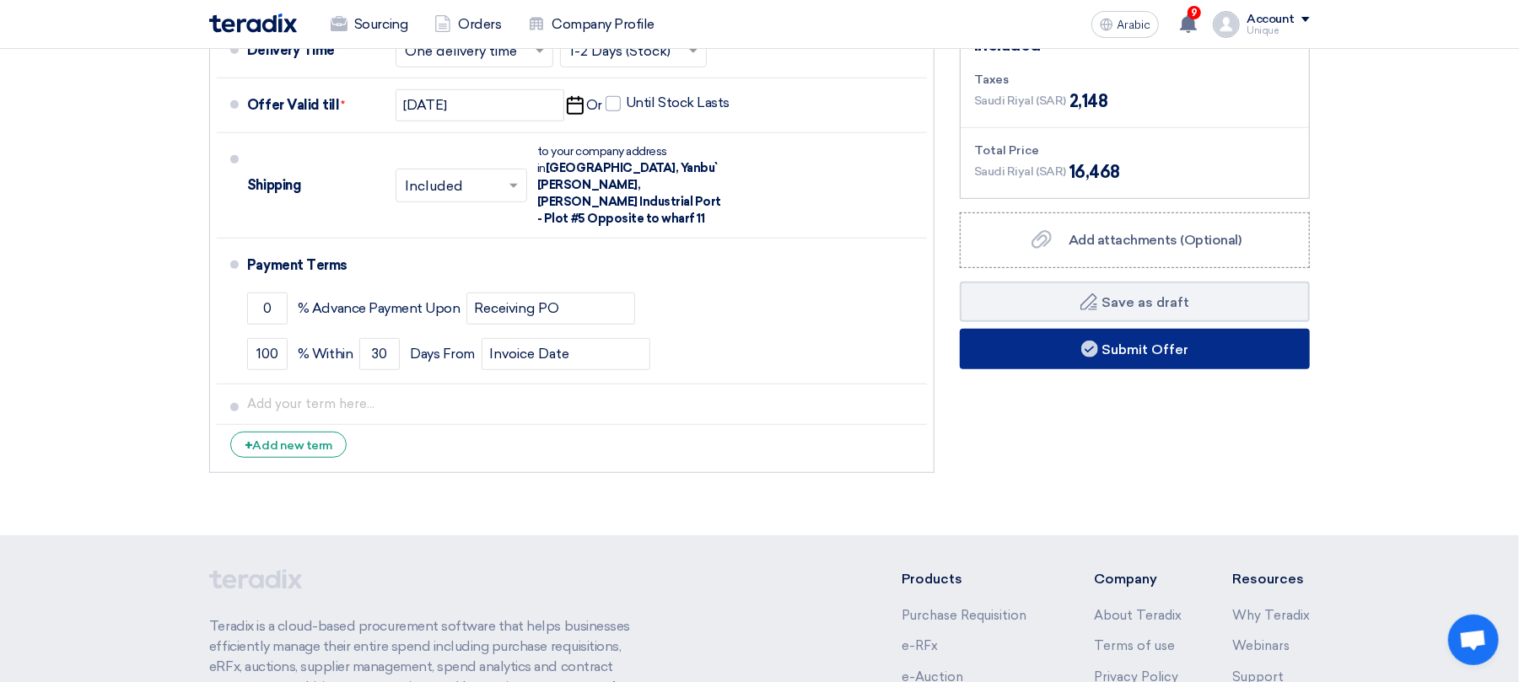
click at [1135, 359] on button "Submit Offer" at bounding box center [1135, 349] width 350 height 40
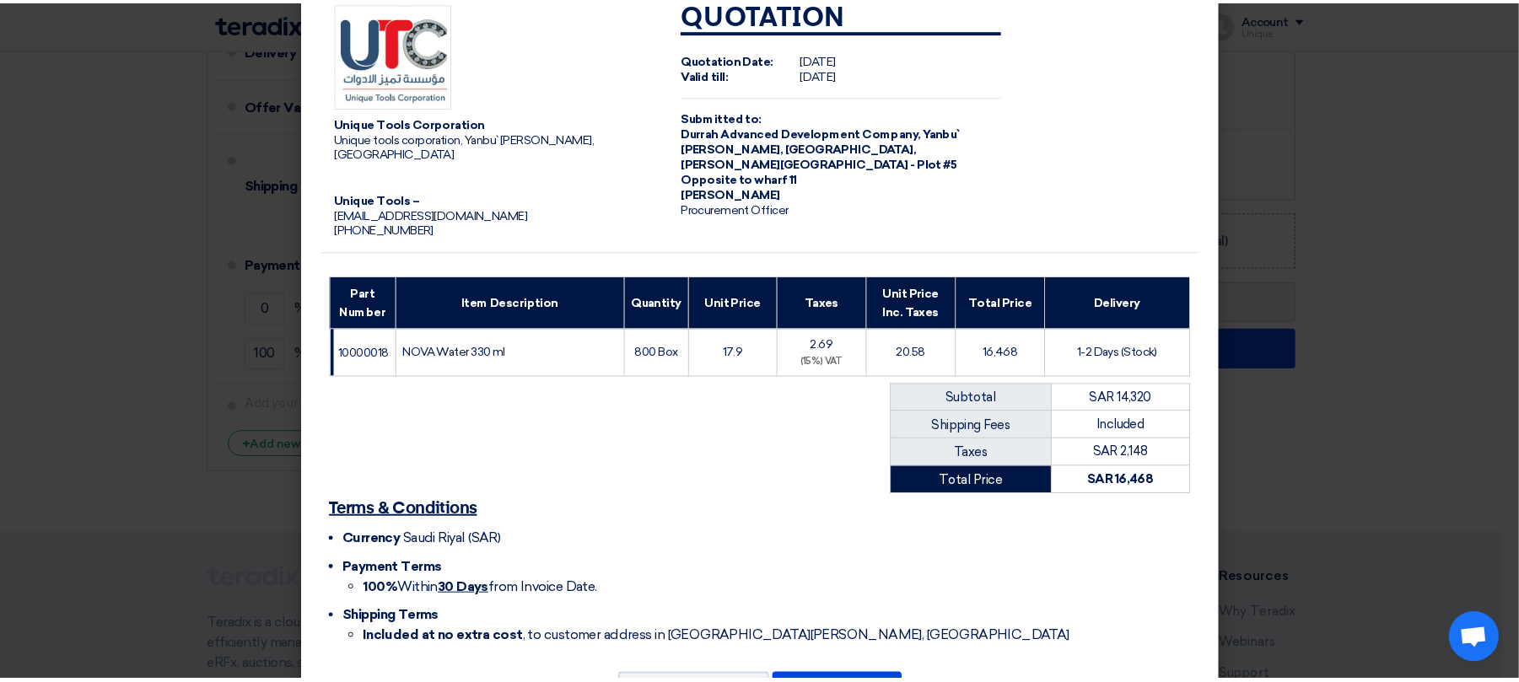
scroll to position [94, 0]
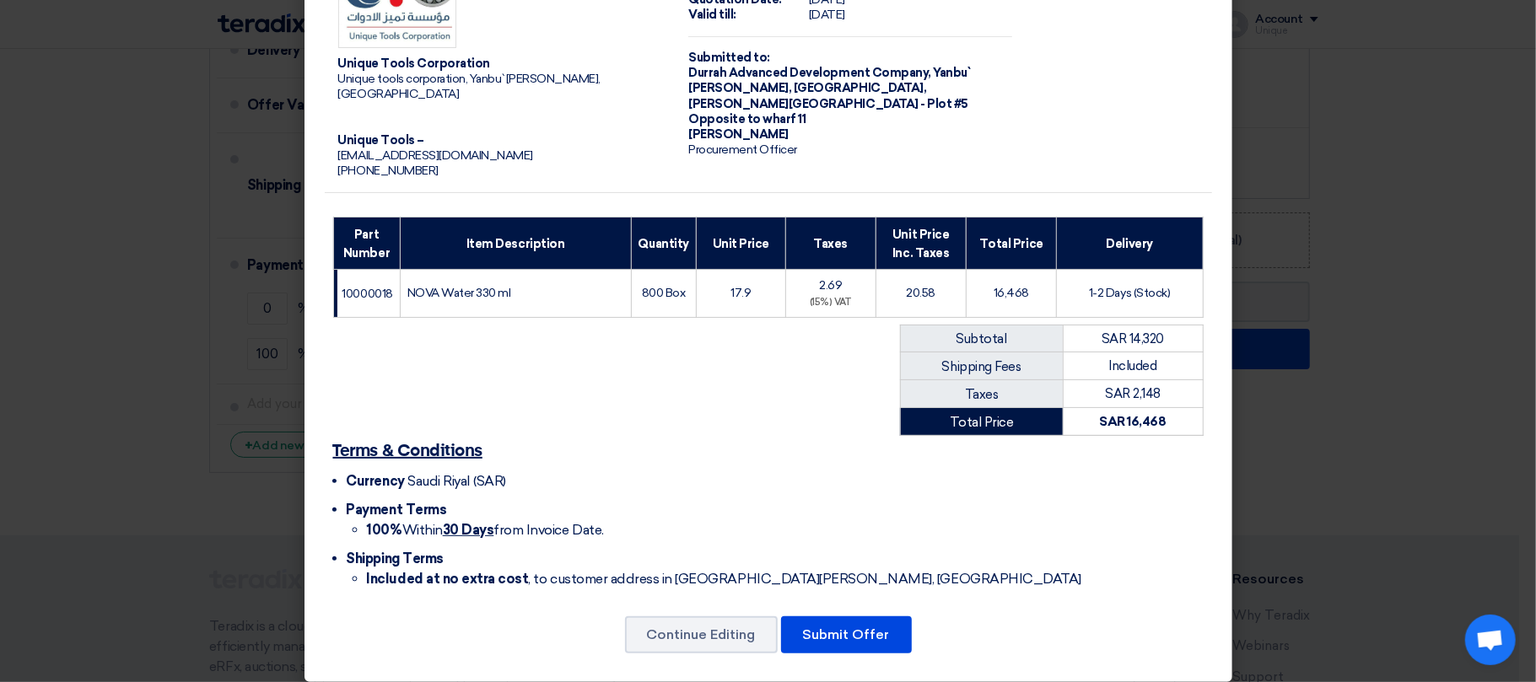
click at [191, 84] on modal-container "Unique Tools Corporation Unique tools corporation, Yanbu` [PERSON_NAME], [GEOGR…" at bounding box center [768, 341] width 1536 height 682
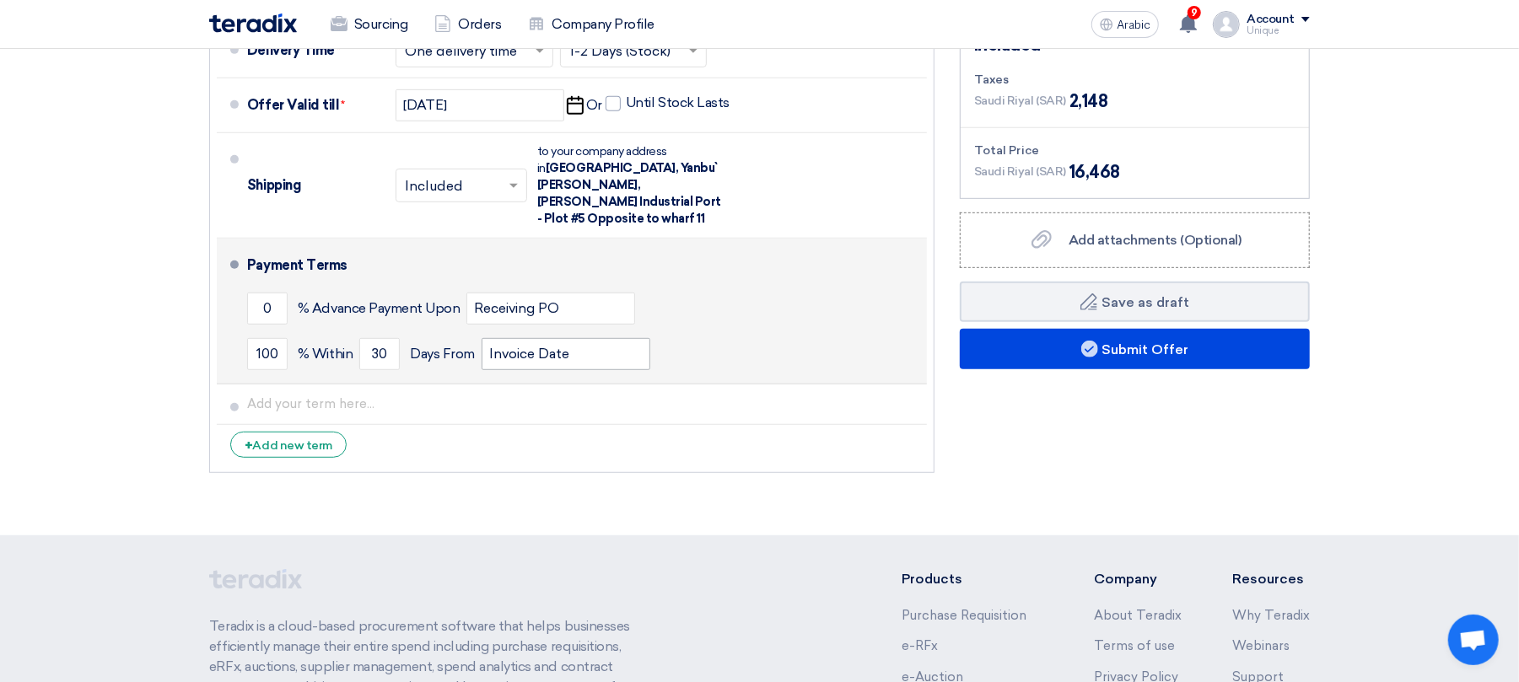
scroll to position [0, 0]
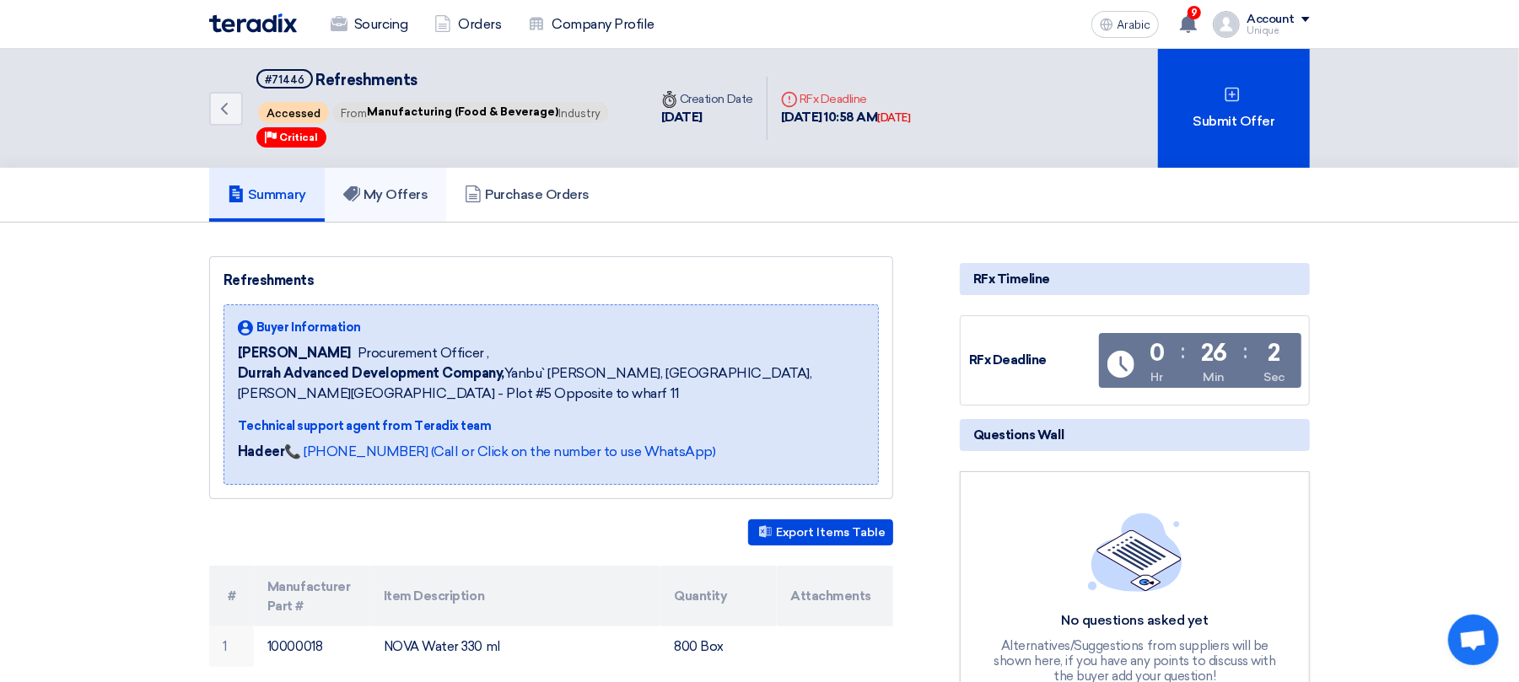
click at [418, 194] on font "My Offers" at bounding box center [396, 194] width 65 height 16
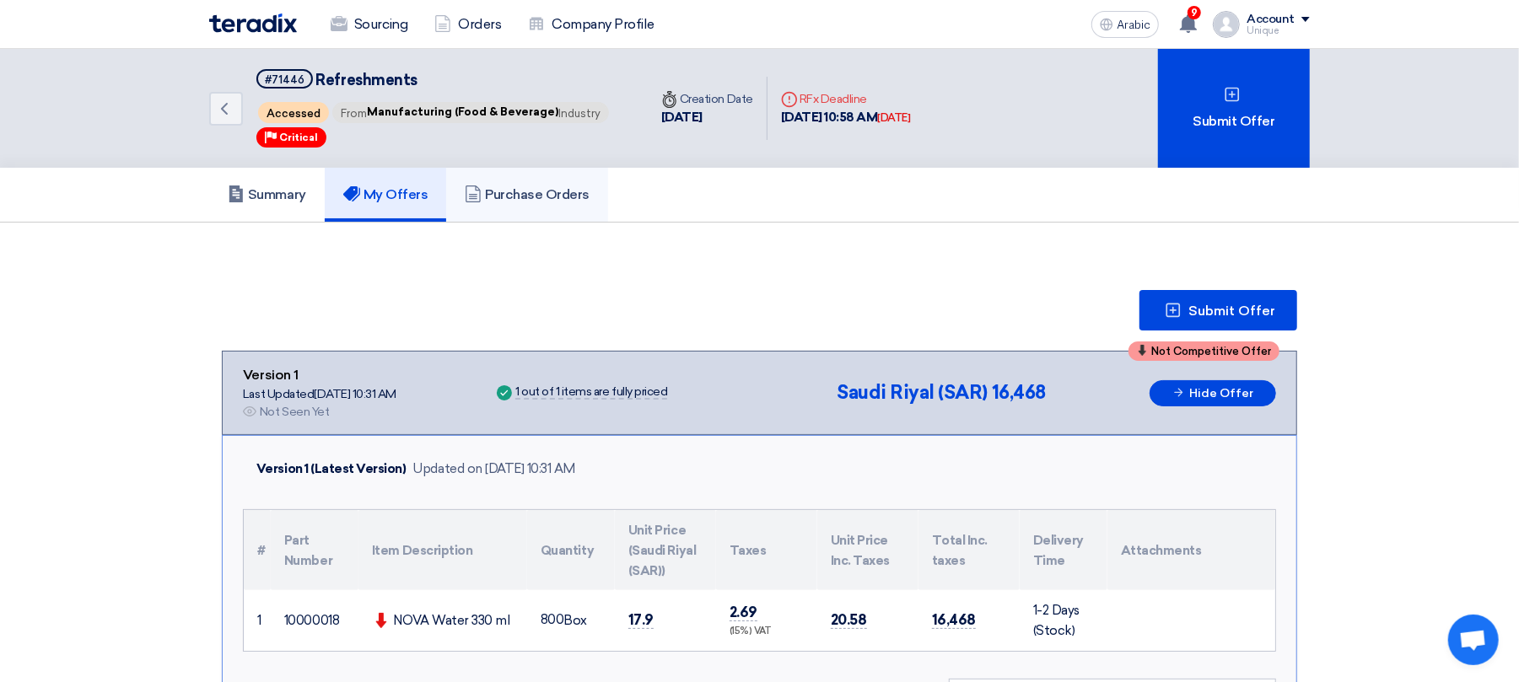
click at [531, 187] on font "Purchase Orders" at bounding box center [537, 194] width 105 height 16
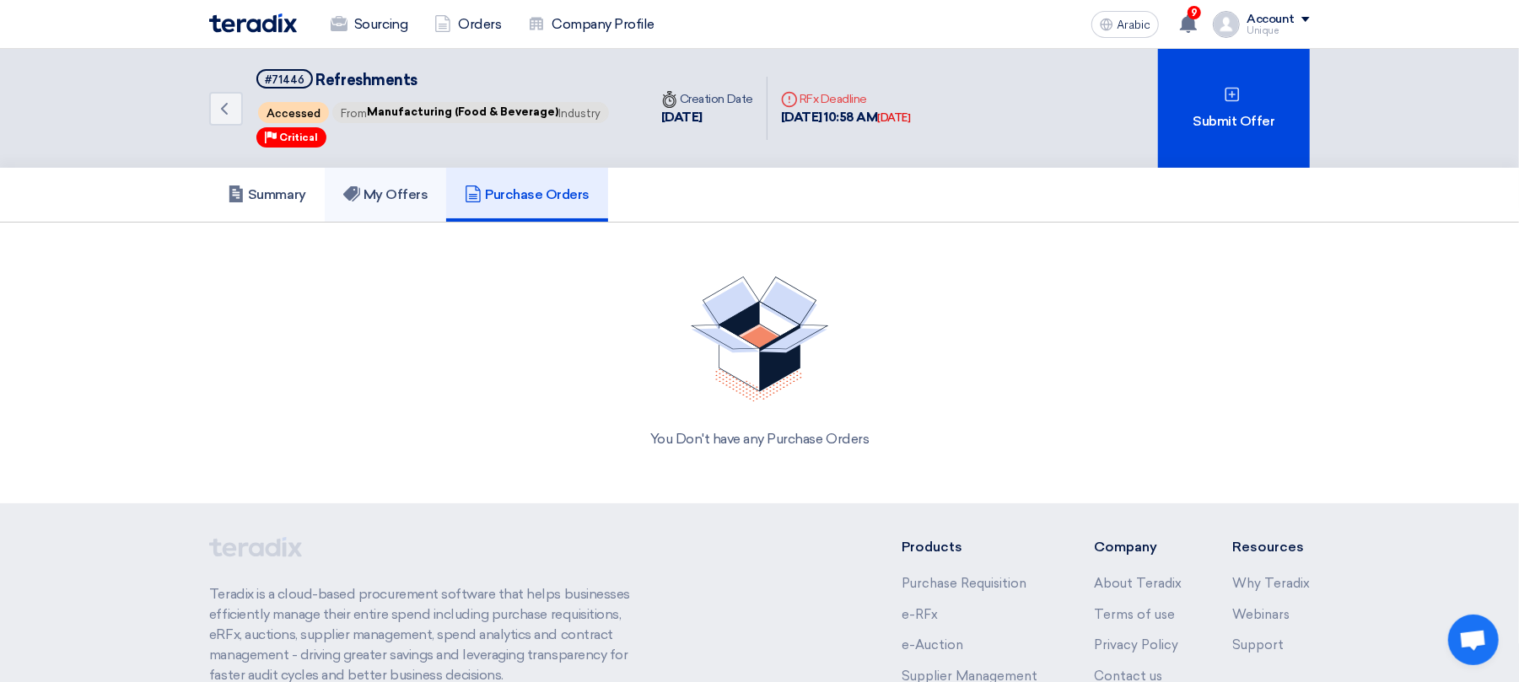
click at [407, 199] on h5 "My Offers" at bounding box center [385, 194] width 85 height 17
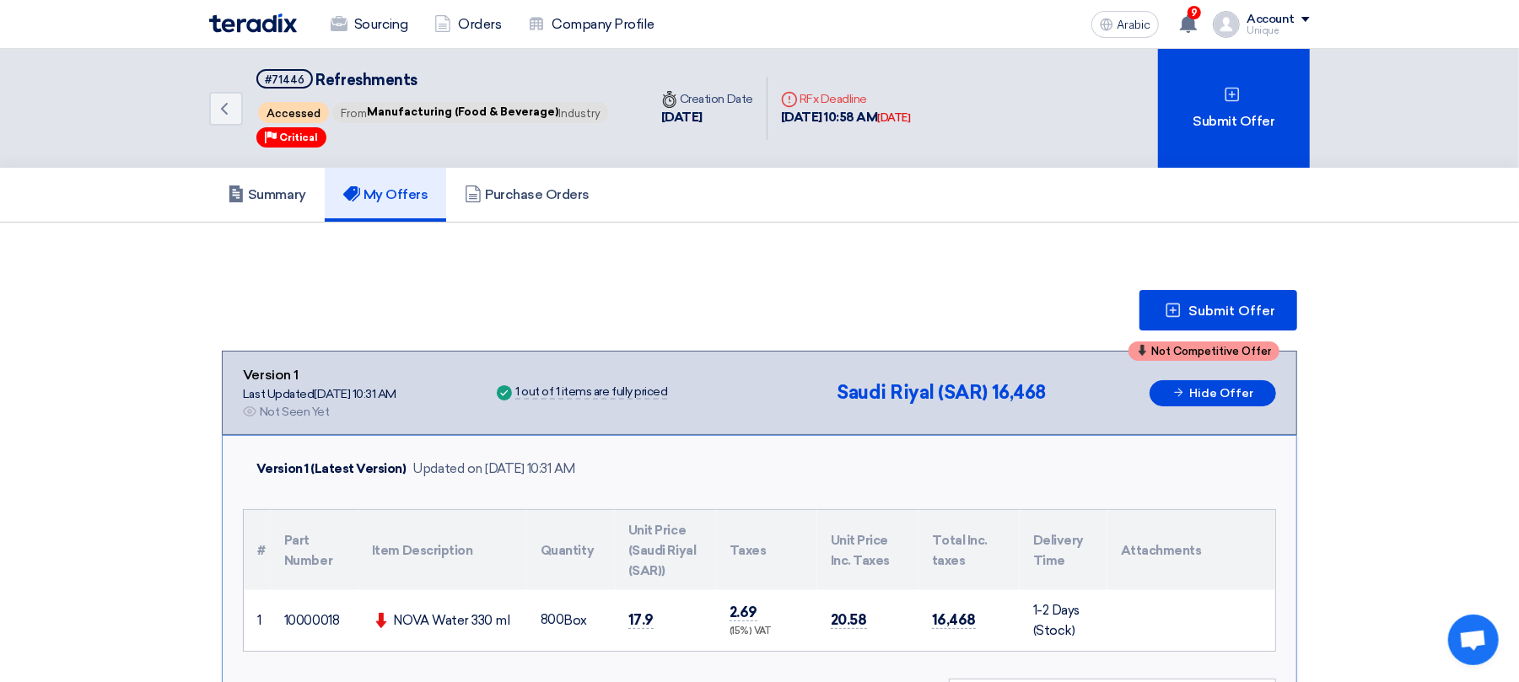
click at [1466, 373] on section "Submit Offer Not Competitive Offer Version 1 Last Updated [DATE] 10:31 AM Offer…" at bounding box center [759, 666] width 1519 height 887
click at [1216, 395] on font "Hide Offer" at bounding box center [1221, 393] width 64 height 14
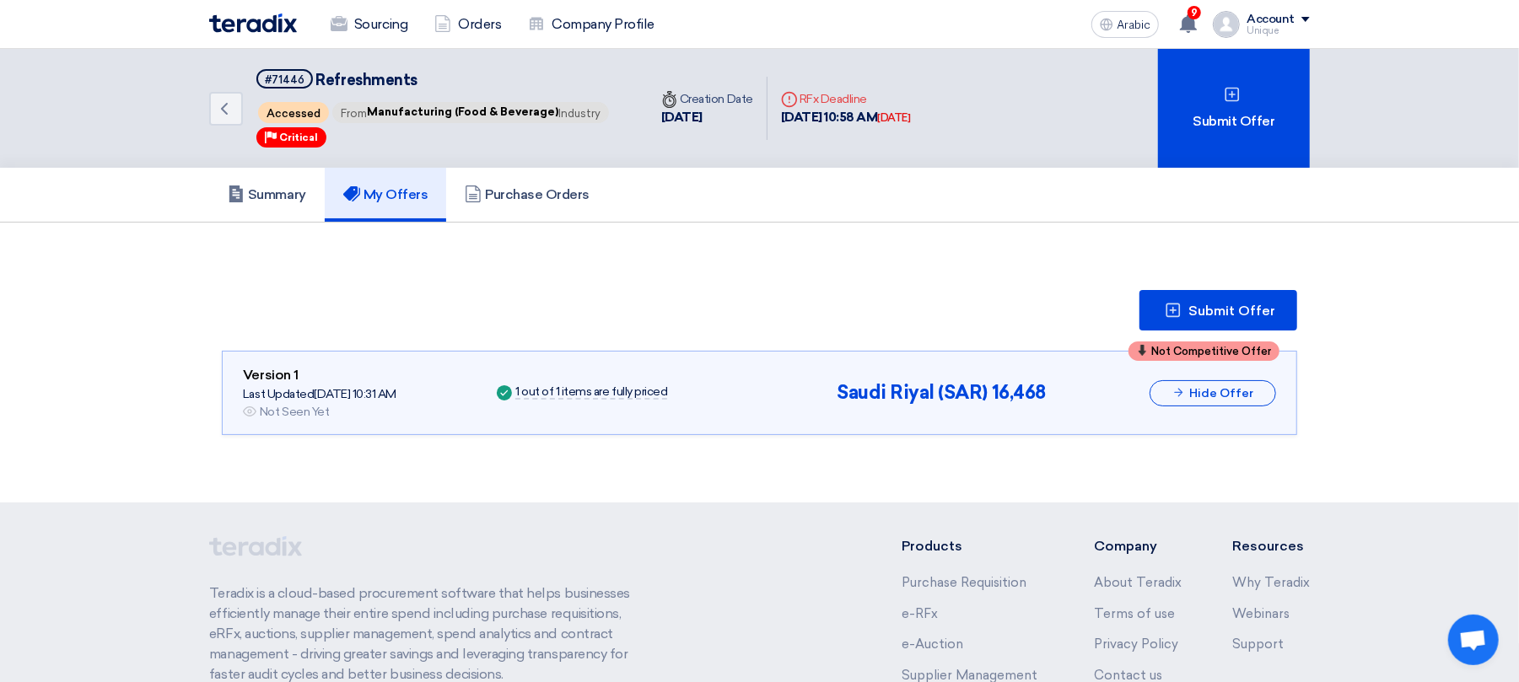
click at [1438, 371] on section "Submit Offer Not Competitive Offer Version 1 Last Updated [DATE] 10:31 AM Offer…" at bounding box center [759, 363] width 1519 height 280
click at [545, 186] on font "Purchase Orders" at bounding box center [537, 194] width 105 height 16
